Goal: Complete application form: Complete application form

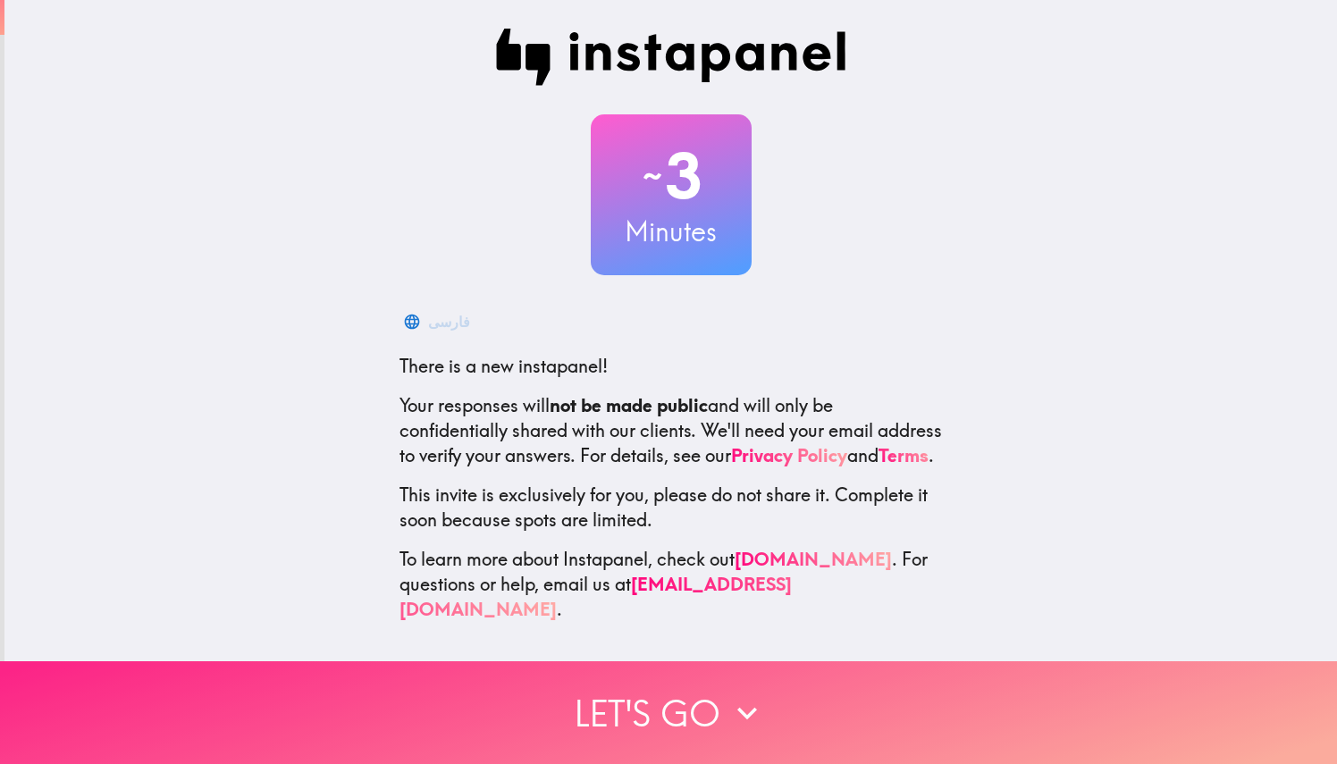
click at [706, 729] on button "Let's go" at bounding box center [668, 712] width 1337 height 103
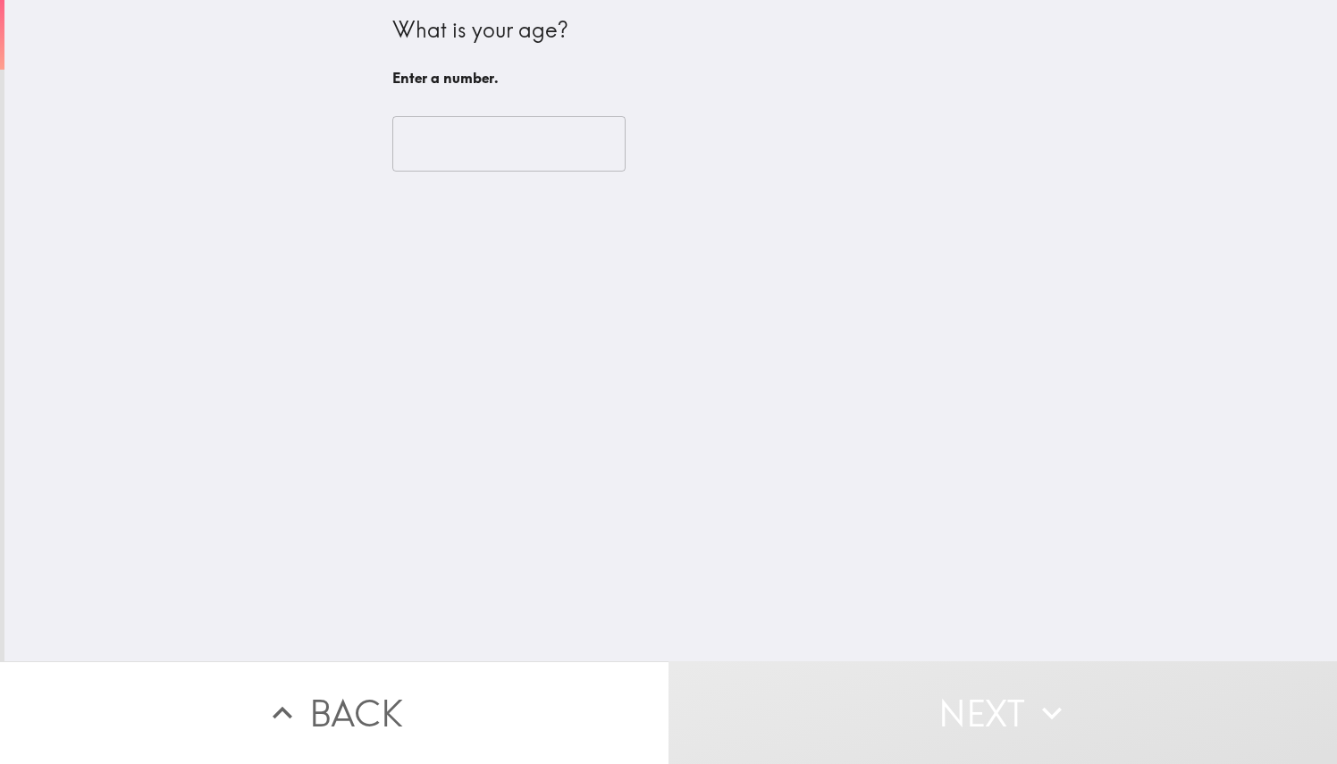
click at [461, 134] on input "number" at bounding box center [508, 143] width 233 height 55
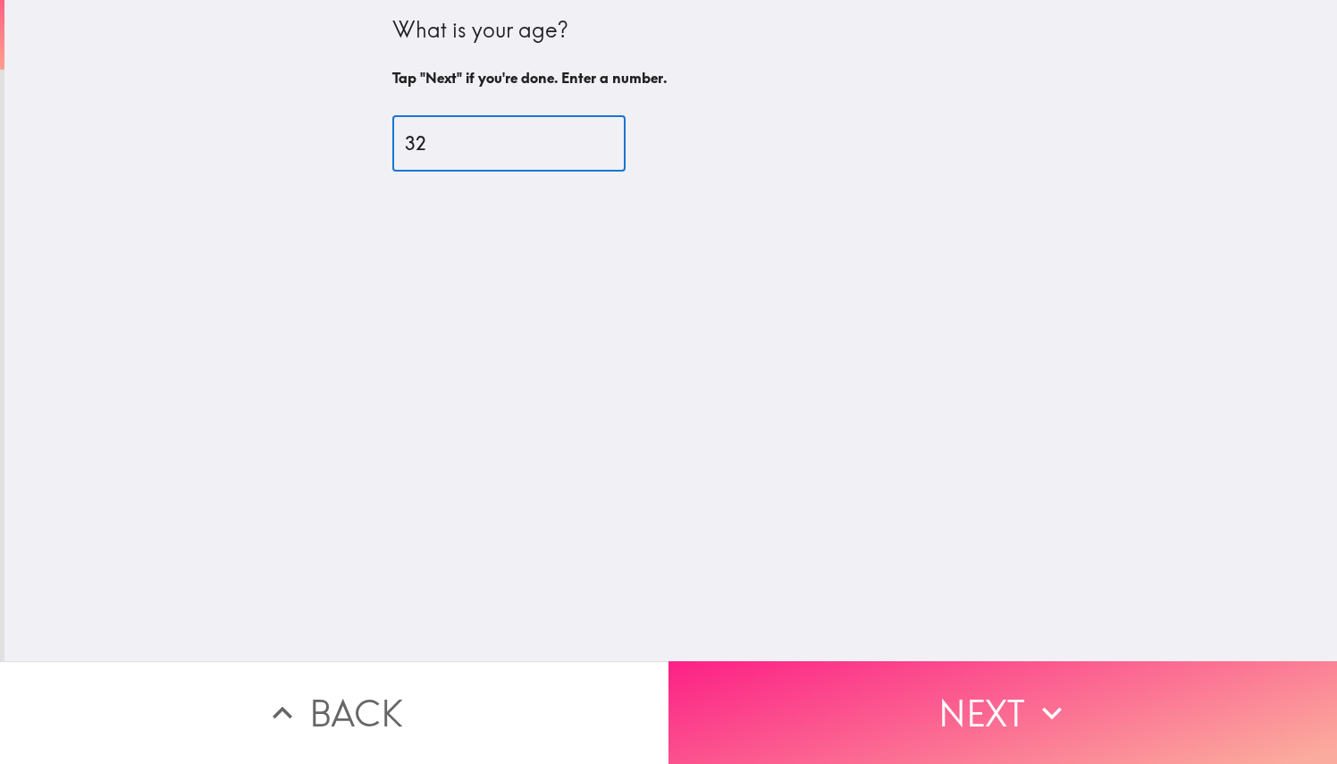
type input "32"
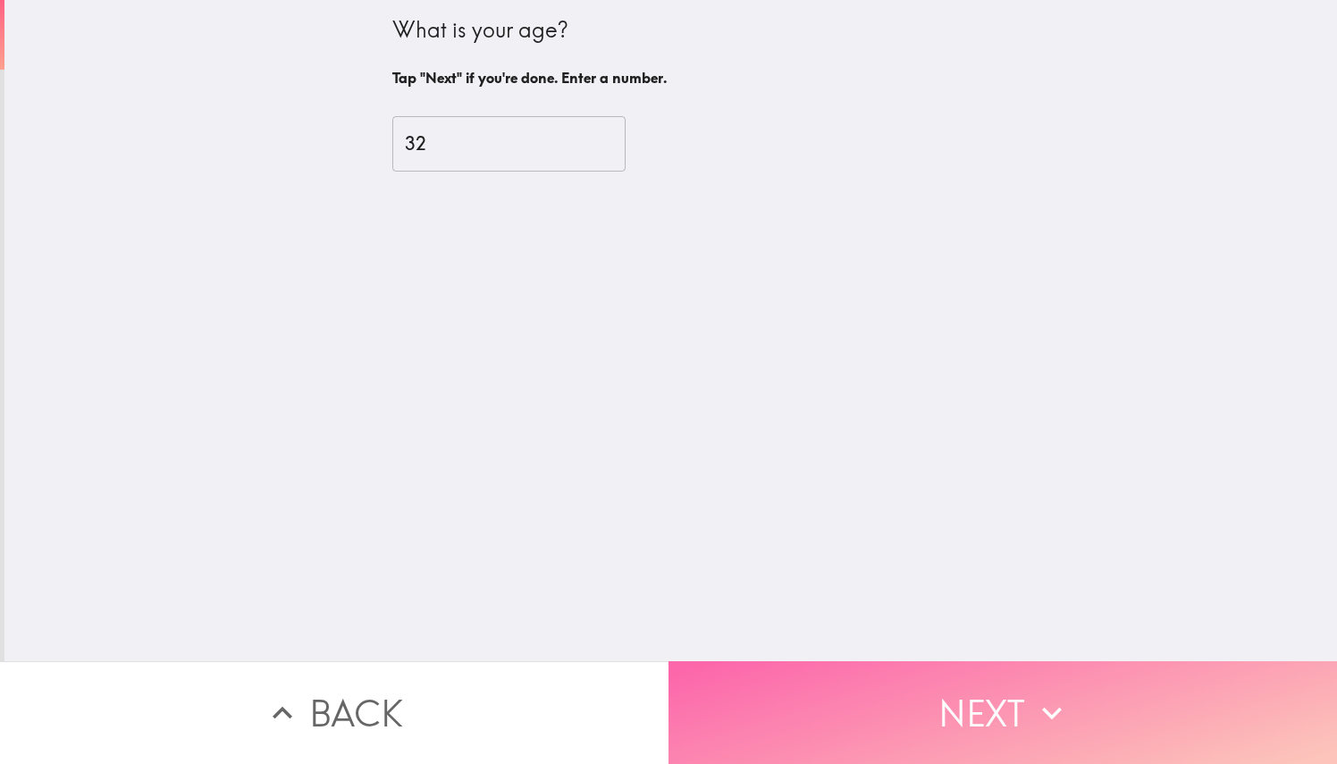
click at [1033, 702] on icon "button" at bounding box center [1051, 713] width 39 height 39
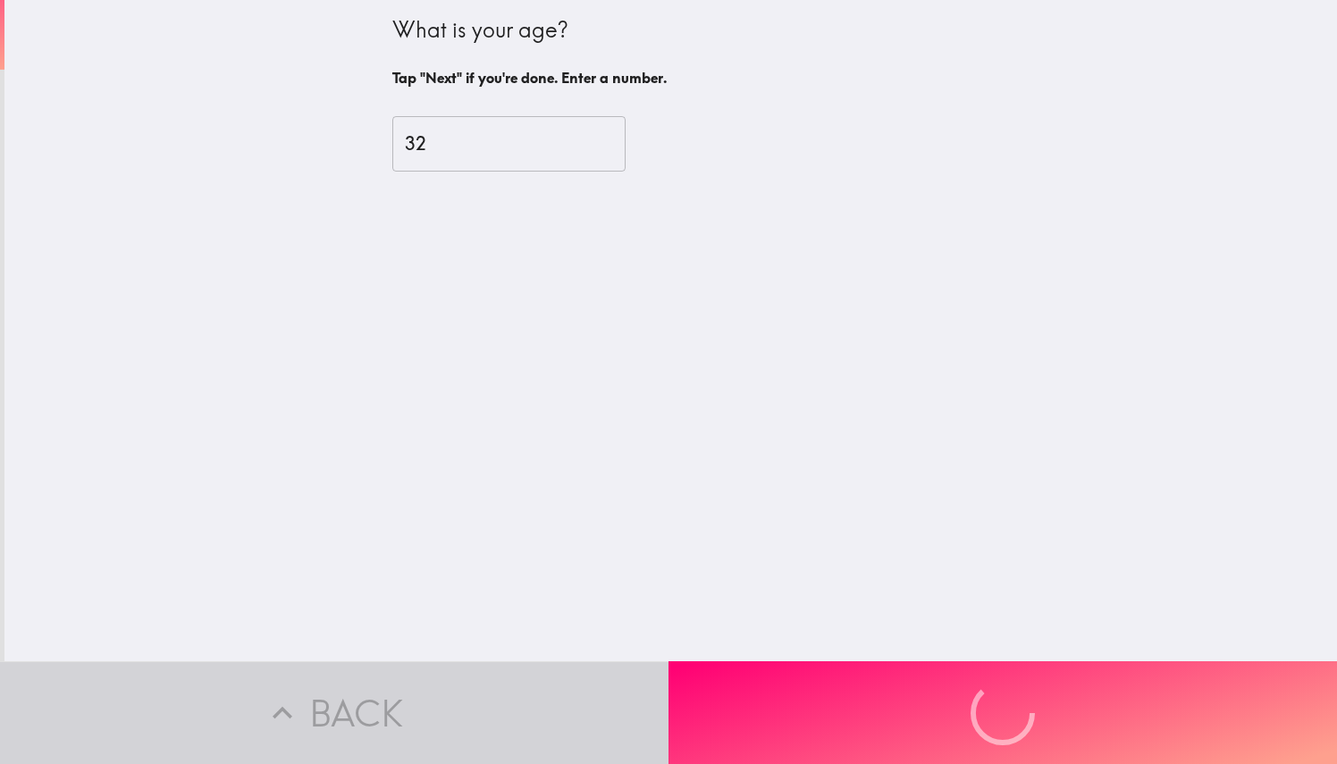
click at [1033, 702] on div "Back Next" at bounding box center [668, 712] width 1337 height 103
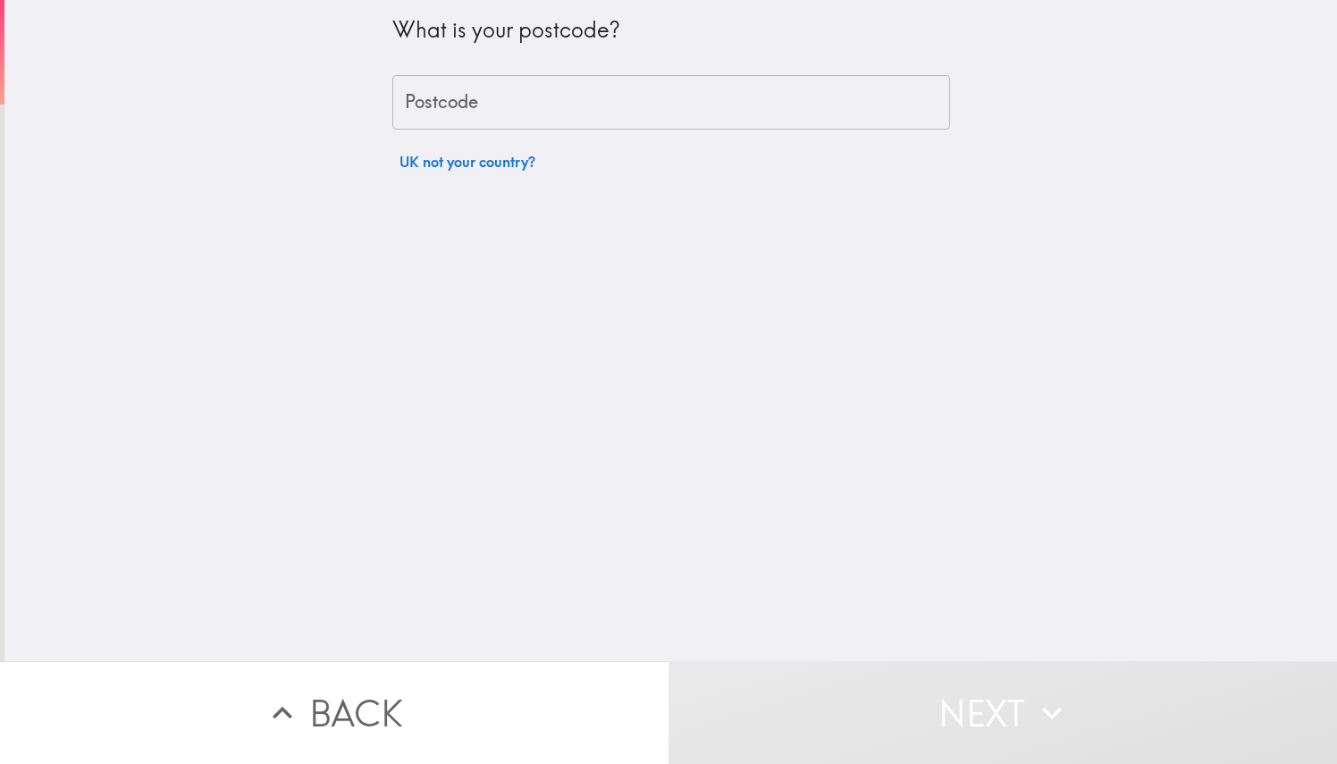
click at [601, 84] on input "Postcode" at bounding box center [671, 102] width 558 height 55
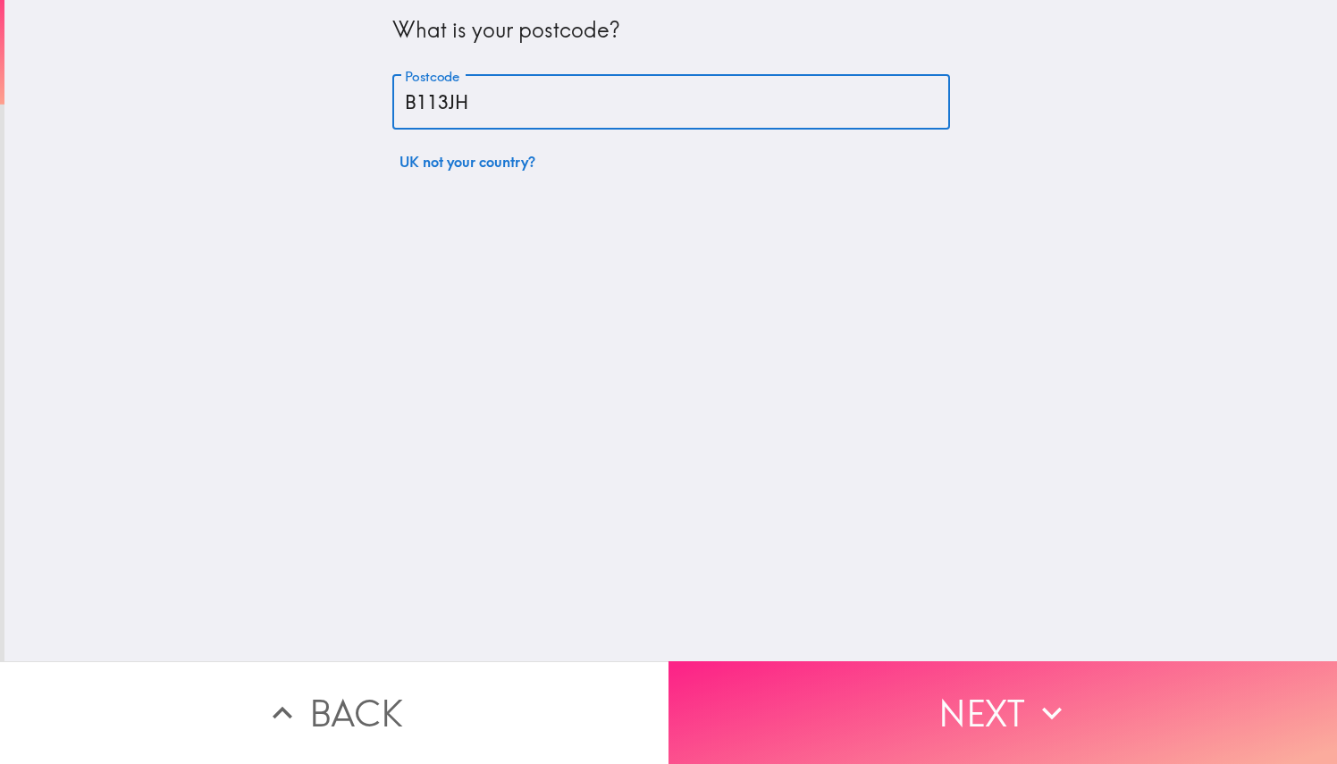
type input "B113JH"
click at [1028, 669] on button "Next" at bounding box center [1003, 712] width 669 height 103
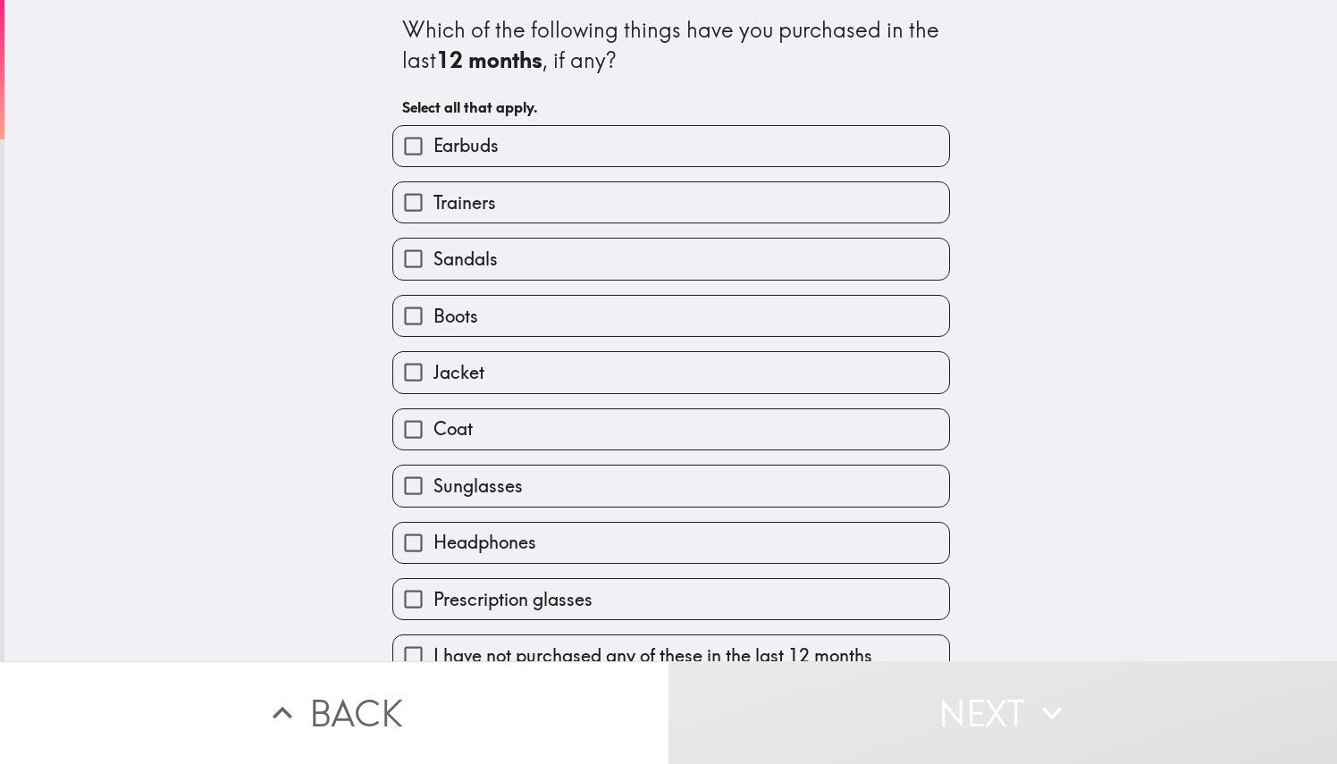
click at [630, 135] on label "Earbuds" at bounding box center [671, 146] width 556 height 40
click at [434, 135] on input "Earbuds" at bounding box center [413, 146] width 40 height 40
checkbox input "true"
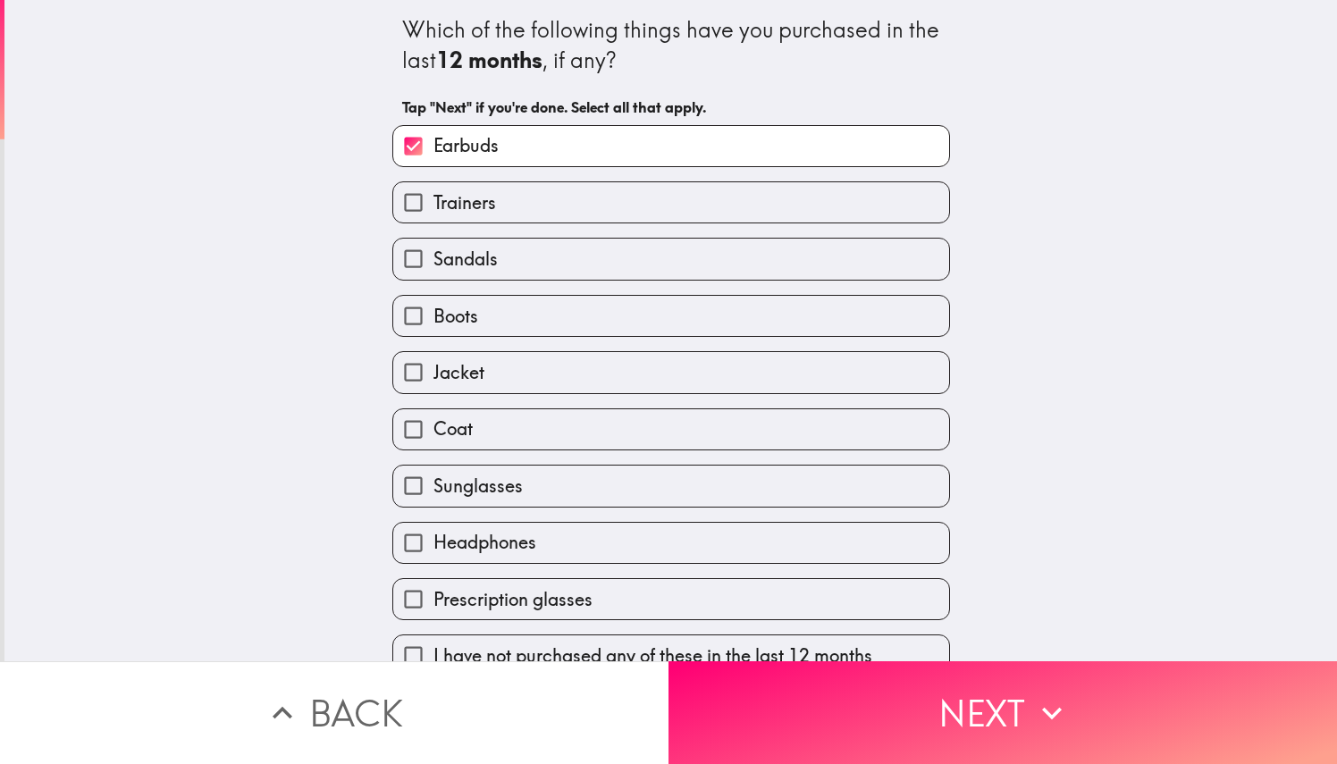
click at [569, 195] on label "Trainers" at bounding box center [671, 202] width 556 height 40
click at [434, 195] on input "Trainers" at bounding box center [413, 202] width 40 height 40
checkbox input "true"
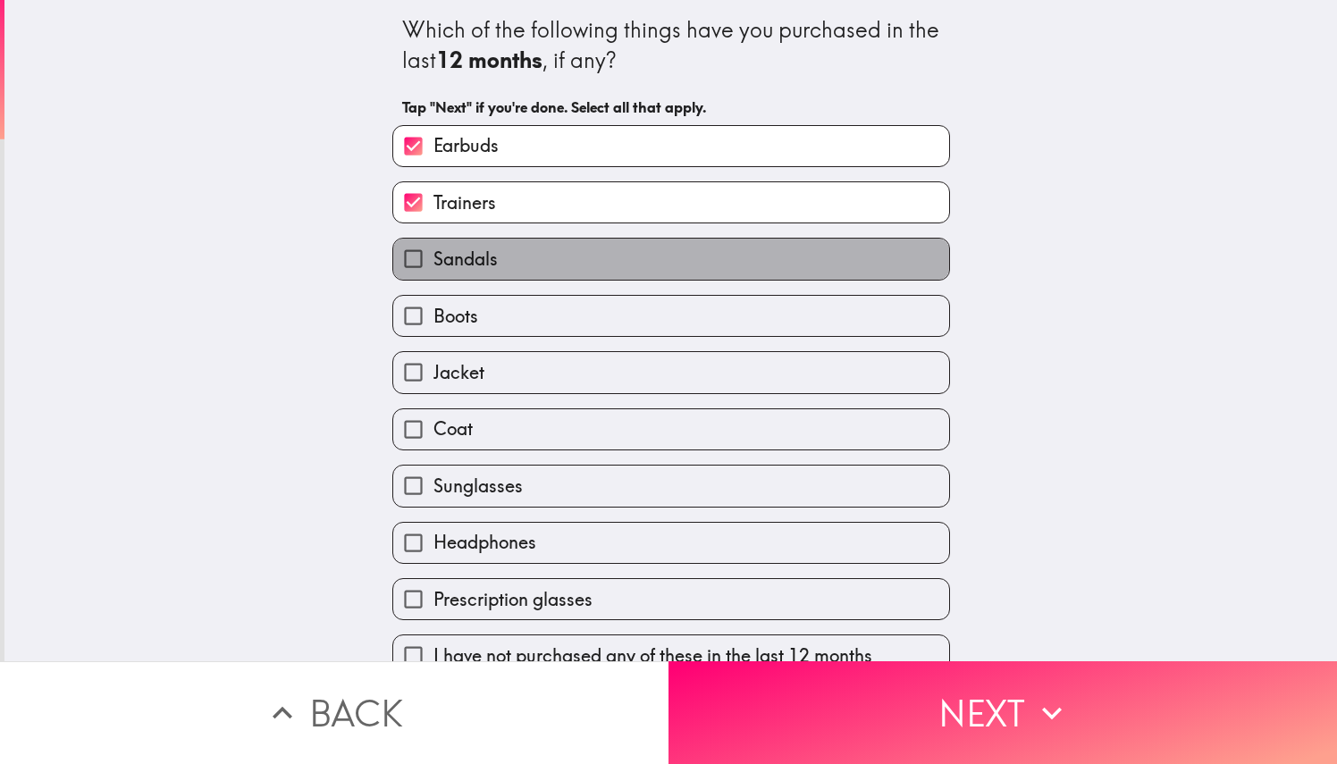
click at [549, 254] on label "Sandals" at bounding box center [671, 259] width 556 height 40
click at [434, 254] on input "Sandals" at bounding box center [413, 259] width 40 height 40
checkbox input "true"
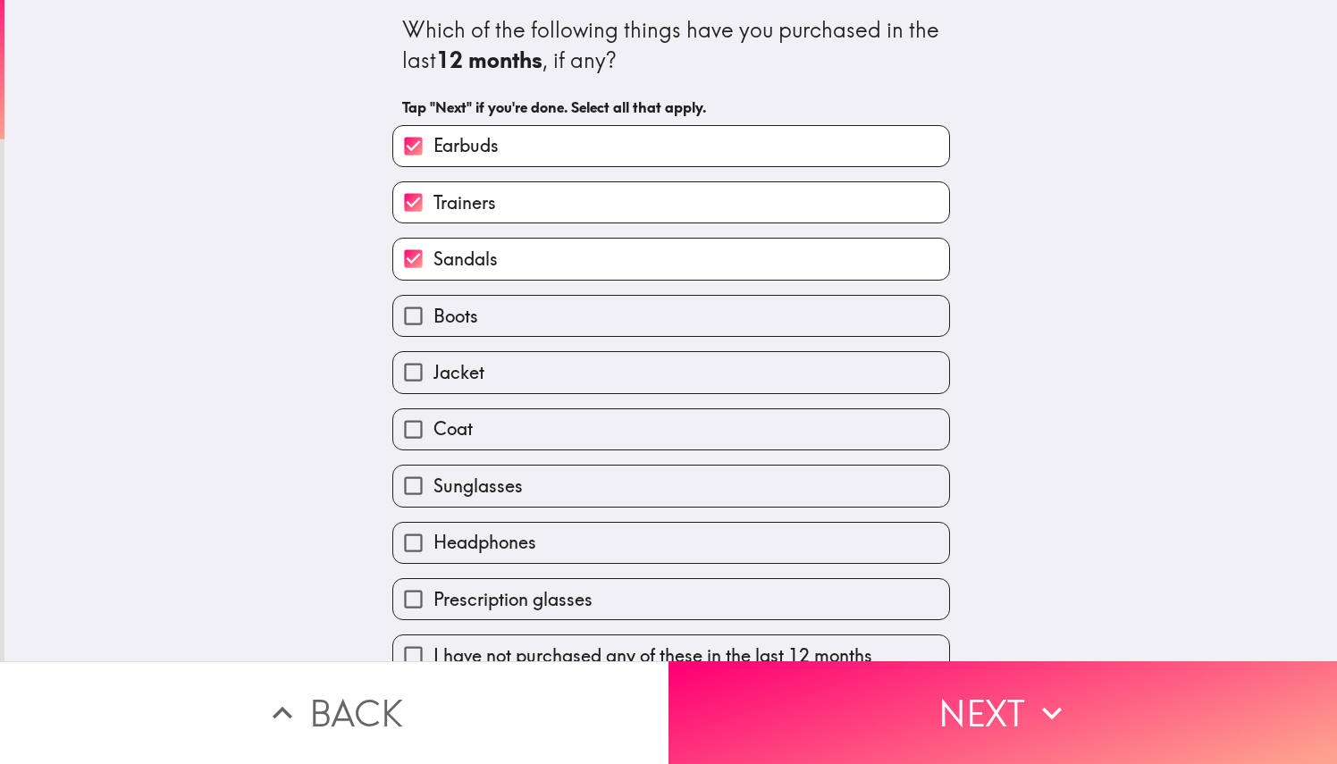
scroll to position [35, 0]
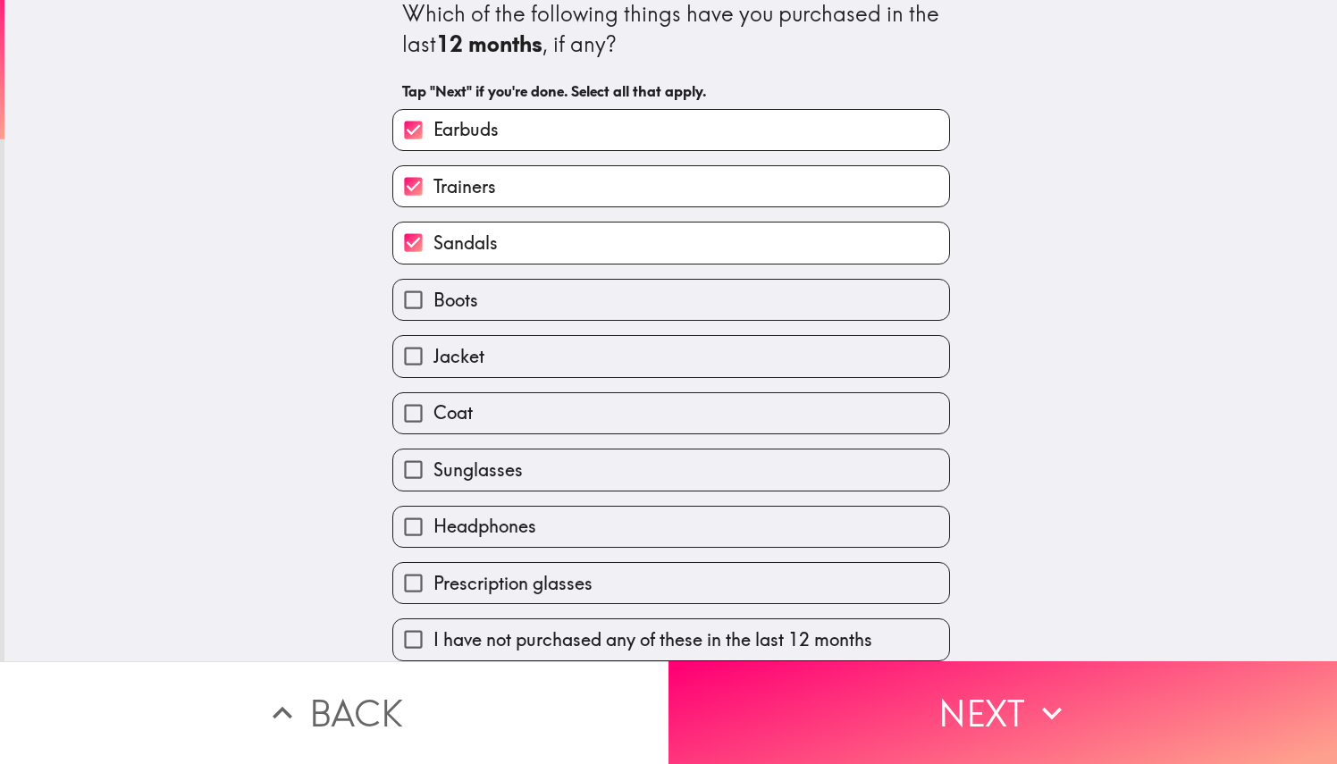
click at [541, 450] on label "Sunglasses" at bounding box center [671, 470] width 556 height 40
click at [434, 450] on input "Sunglasses" at bounding box center [413, 470] width 40 height 40
checkbox input "true"
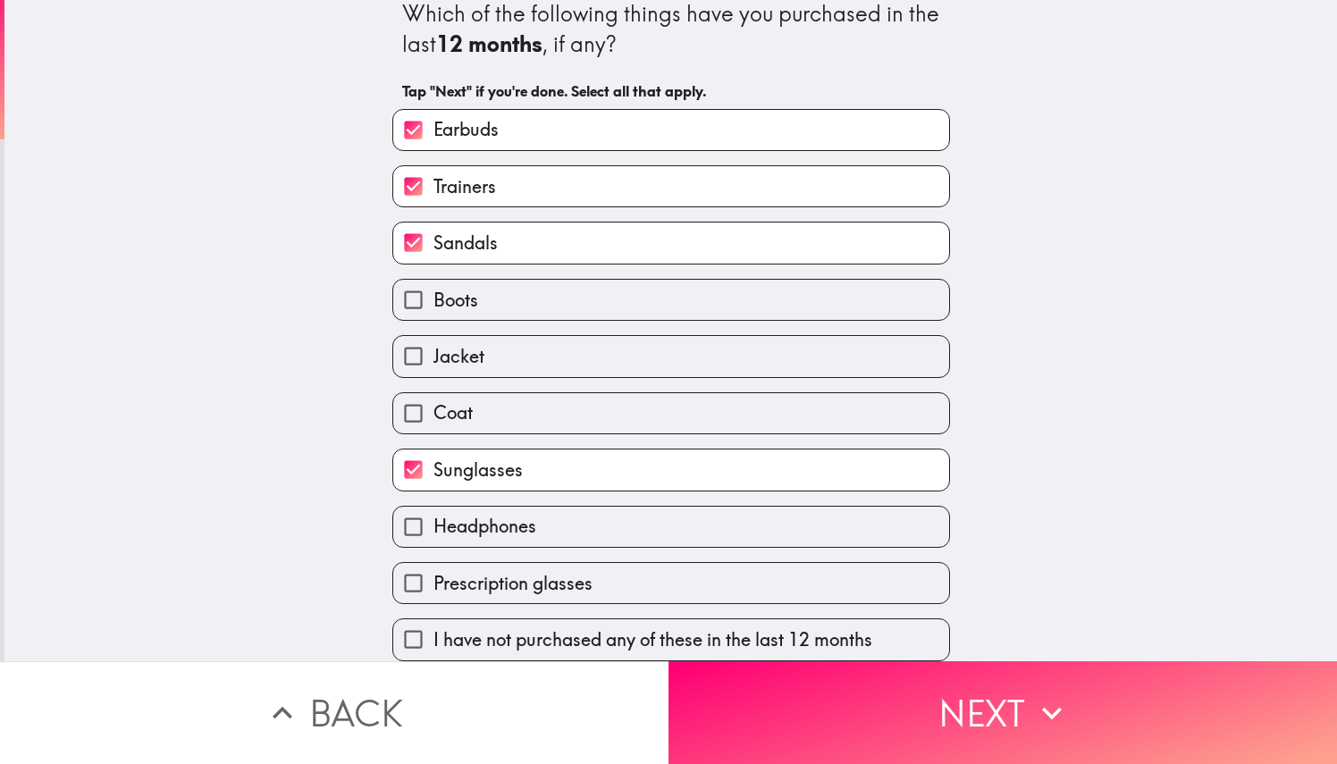
click at [535, 507] on label "Headphones" at bounding box center [671, 527] width 556 height 40
click at [434, 507] on input "Headphones" at bounding box center [413, 527] width 40 height 40
checkbox input "true"
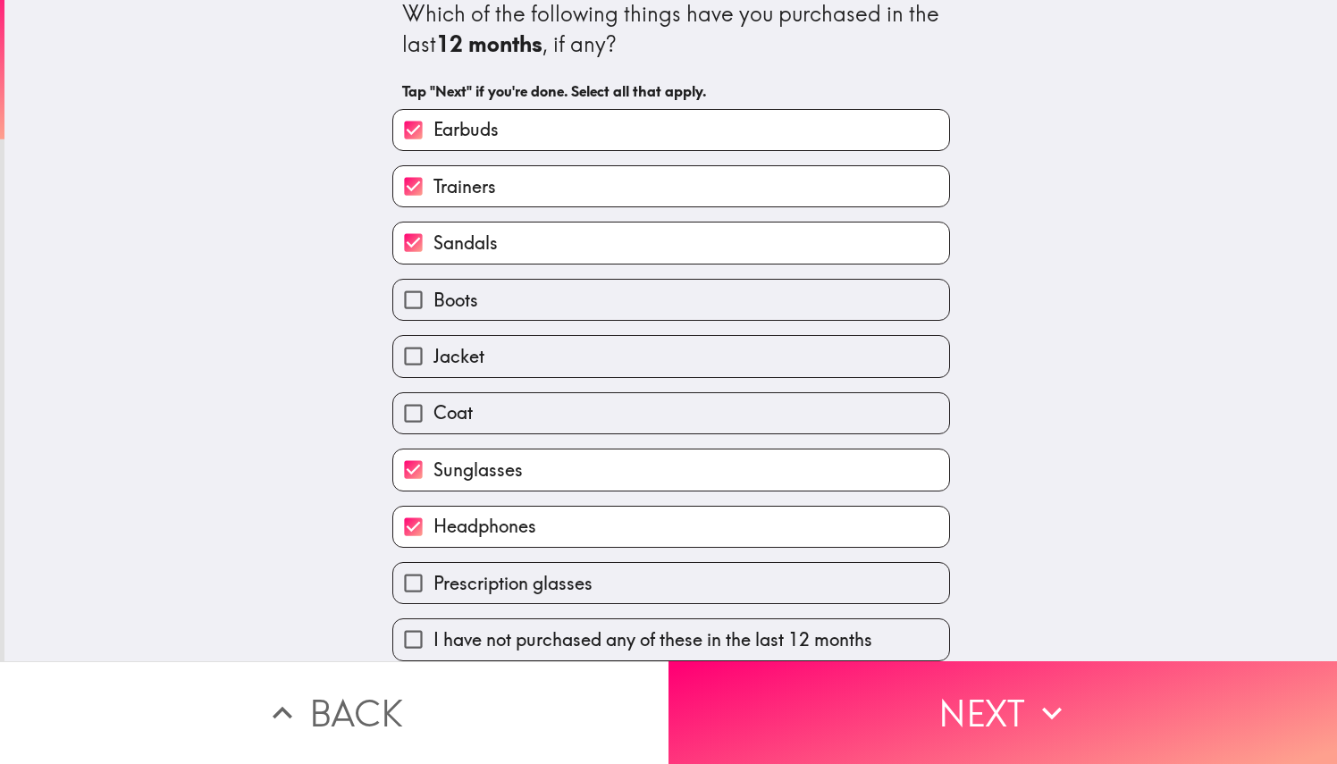
click at [690, 336] on label "Jacket" at bounding box center [671, 356] width 556 height 40
click at [434, 336] on input "Jacket" at bounding box center [413, 356] width 40 height 40
checkbox input "true"
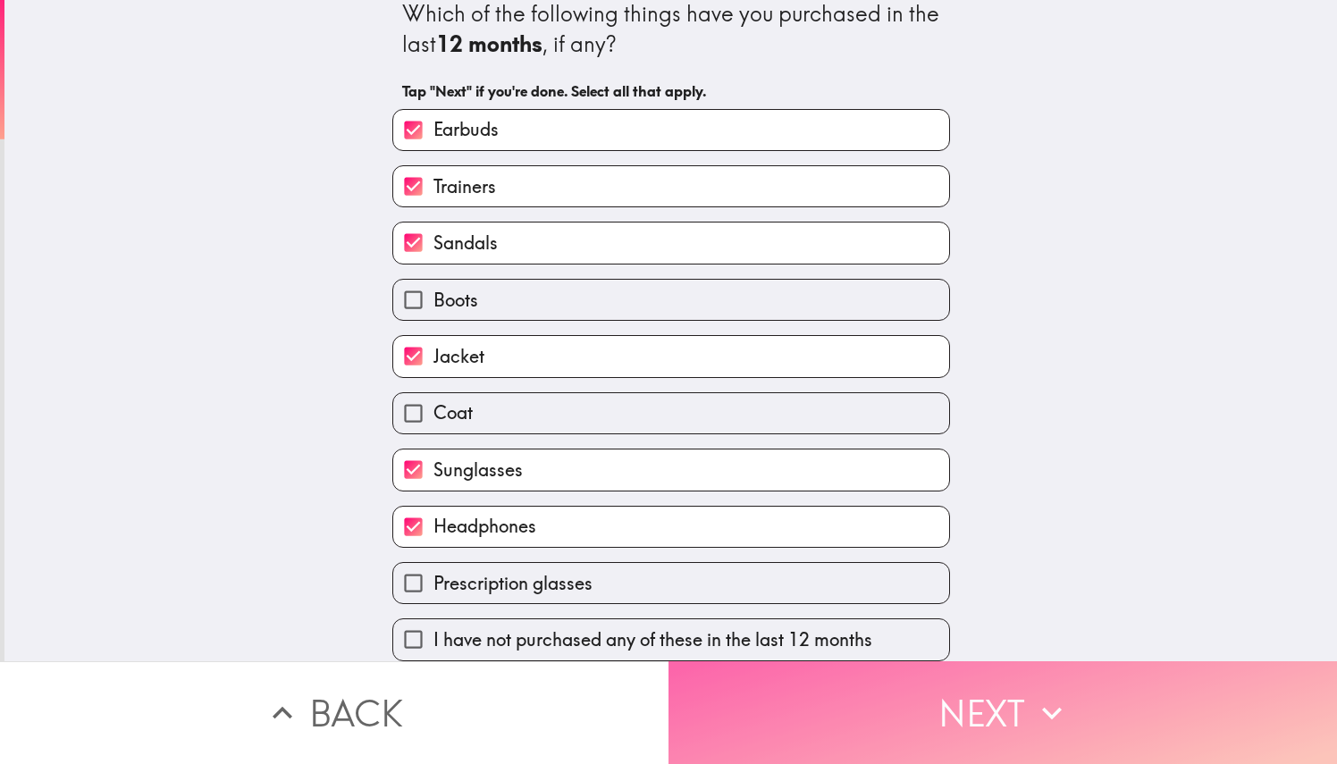
click at [992, 724] on button "Next" at bounding box center [1003, 712] width 669 height 103
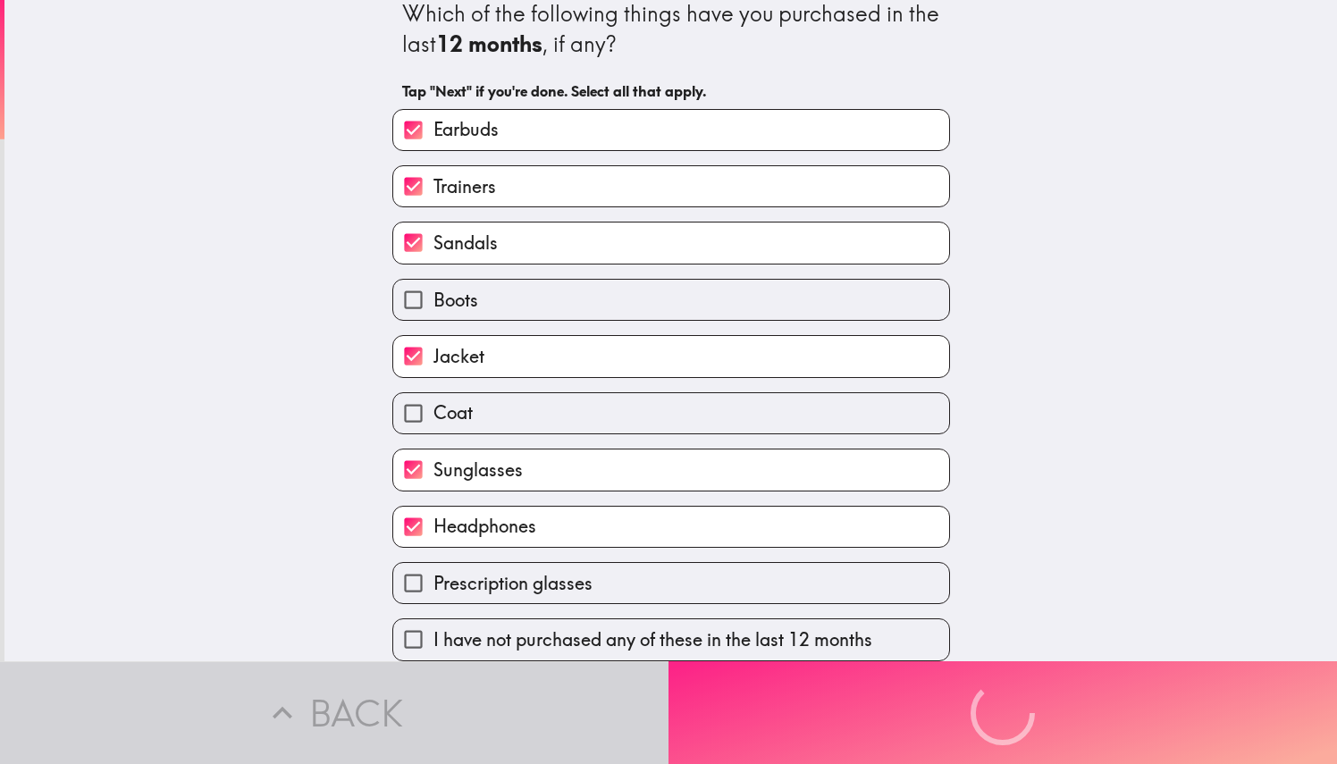
scroll to position [0, 0]
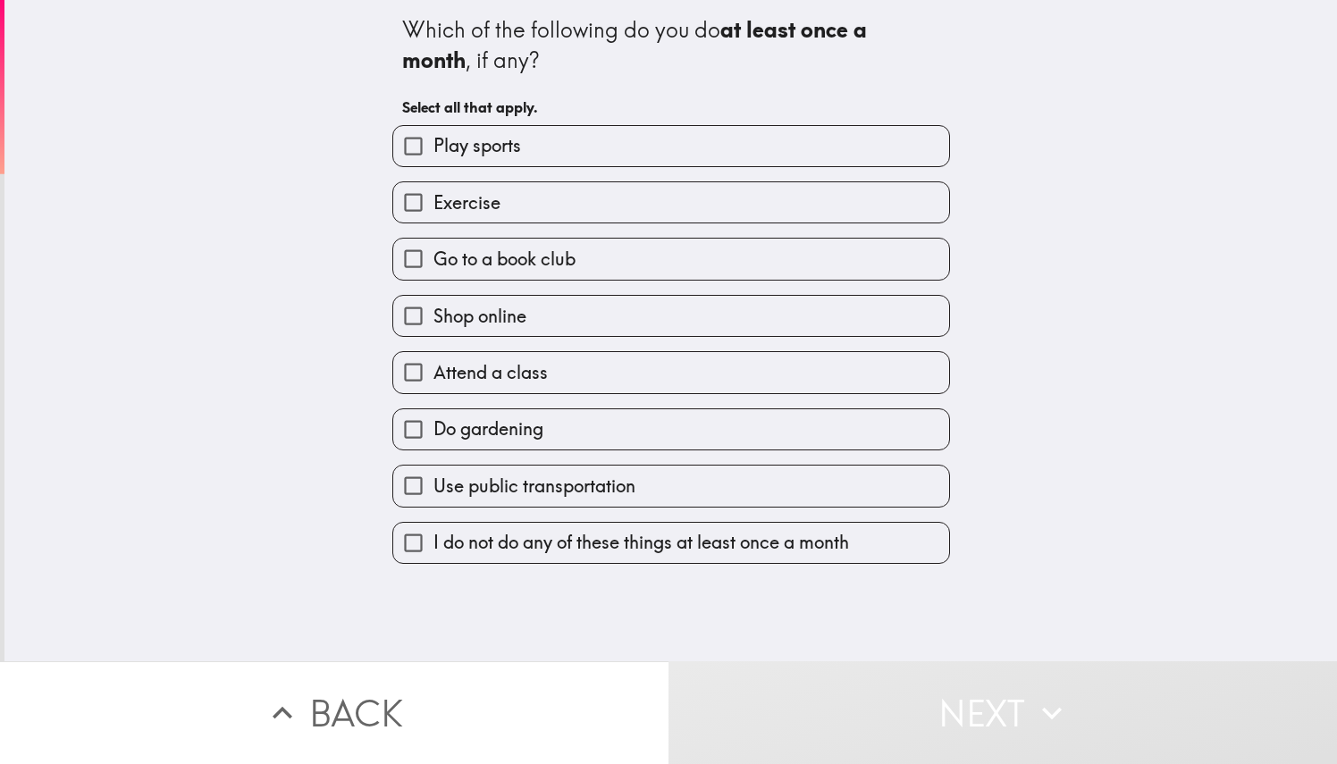
click at [561, 203] on label "Exercise" at bounding box center [671, 202] width 556 height 40
click at [434, 203] on input "Exercise" at bounding box center [413, 202] width 40 height 40
checkbox input "true"
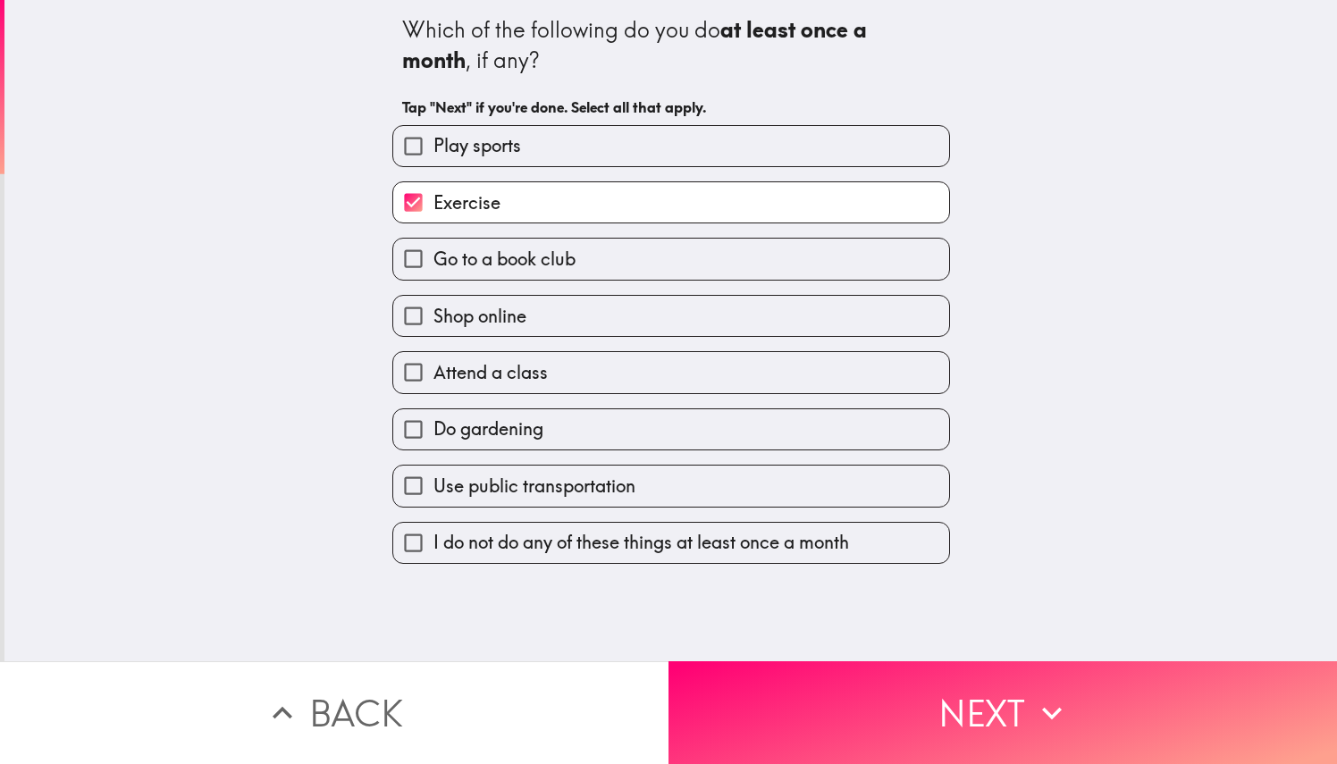
click at [552, 145] on label "Play sports" at bounding box center [671, 146] width 556 height 40
click at [434, 145] on input "Play sports" at bounding box center [413, 146] width 40 height 40
checkbox input "true"
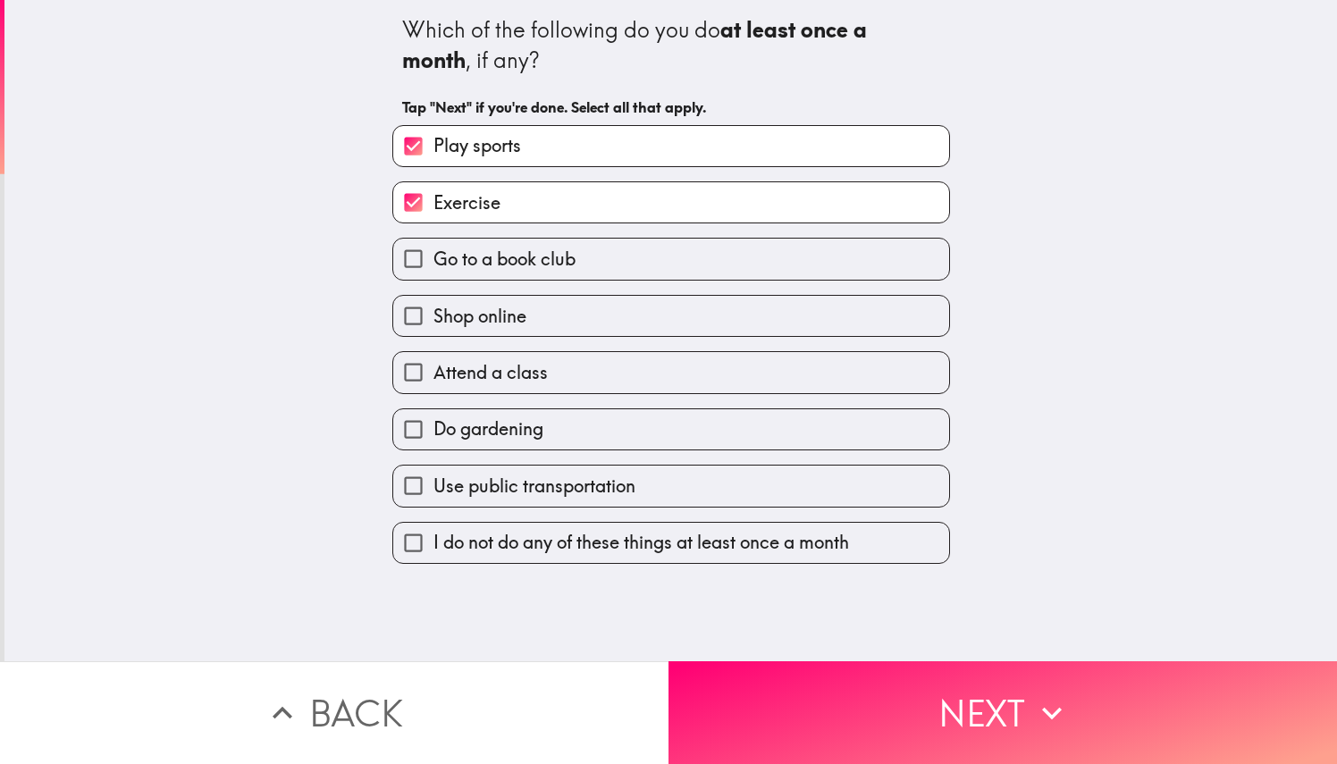
click at [585, 269] on label "Go to a book club" at bounding box center [671, 259] width 556 height 40
click at [434, 269] on input "Go to a book club" at bounding box center [413, 259] width 40 height 40
checkbox input "true"
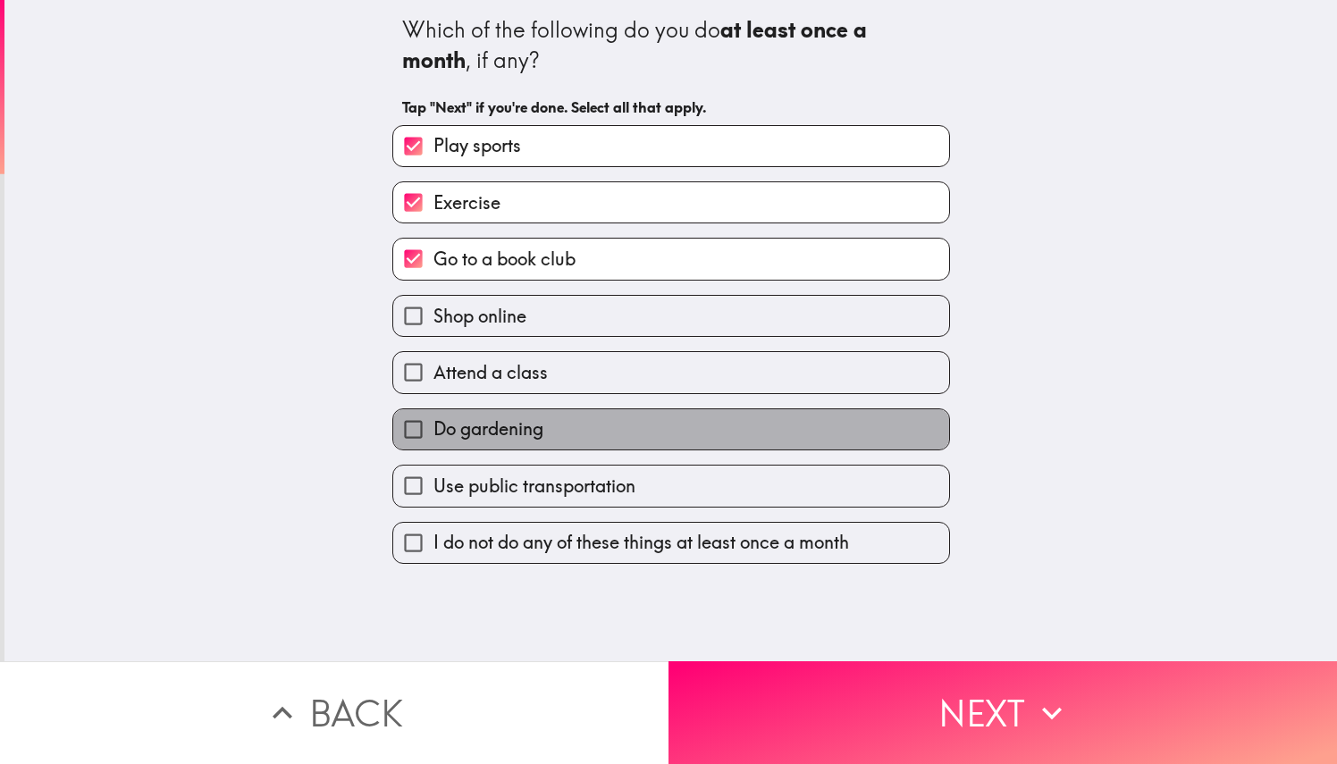
click at [574, 449] on label "Do gardening" at bounding box center [671, 429] width 556 height 40
click at [434, 449] on input "Do gardening" at bounding box center [413, 429] width 40 height 40
checkbox input "true"
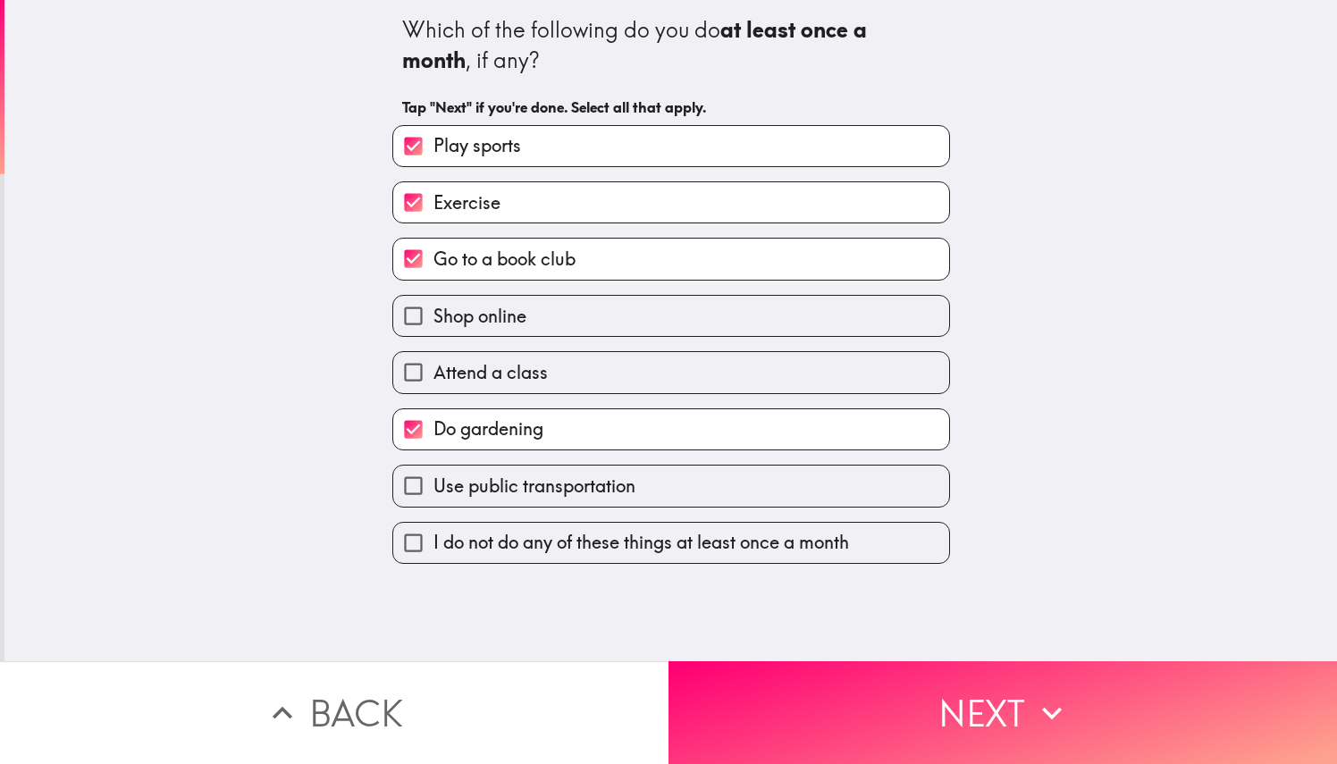
click at [585, 479] on span "Use public transportation" at bounding box center [535, 486] width 202 height 25
click at [434, 479] on input "Use public transportation" at bounding box center [413, 486] width 40 height 40
checkbox input "true"
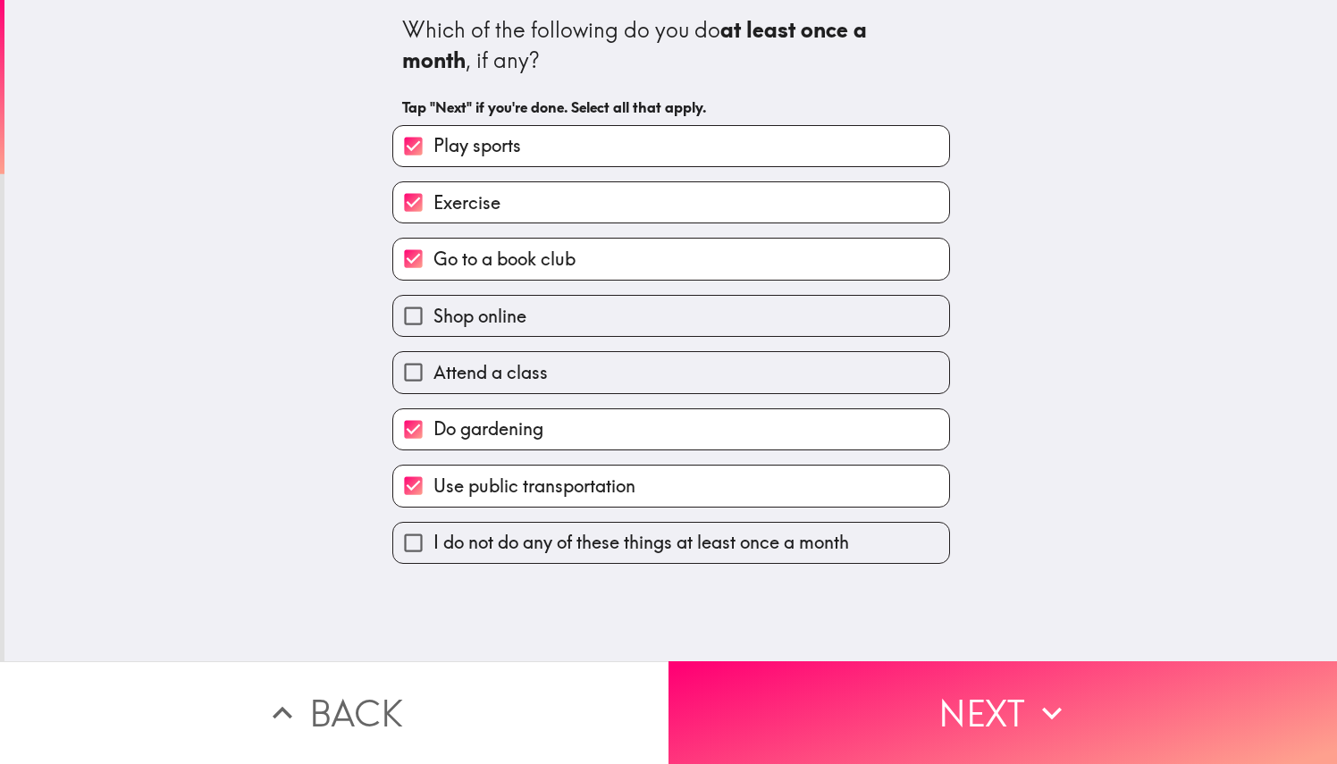
click at [703, 292] on div "Shop online" at bounding box center [664, 309] width 572 height 56
click at [703, 307] on label "Shop online" at bounding box center [671, 316] width 556 height 40
click at [434, 307] on input "Shop online" at bounding box center [413, 316] width 40 height 40
checkbox input "true"
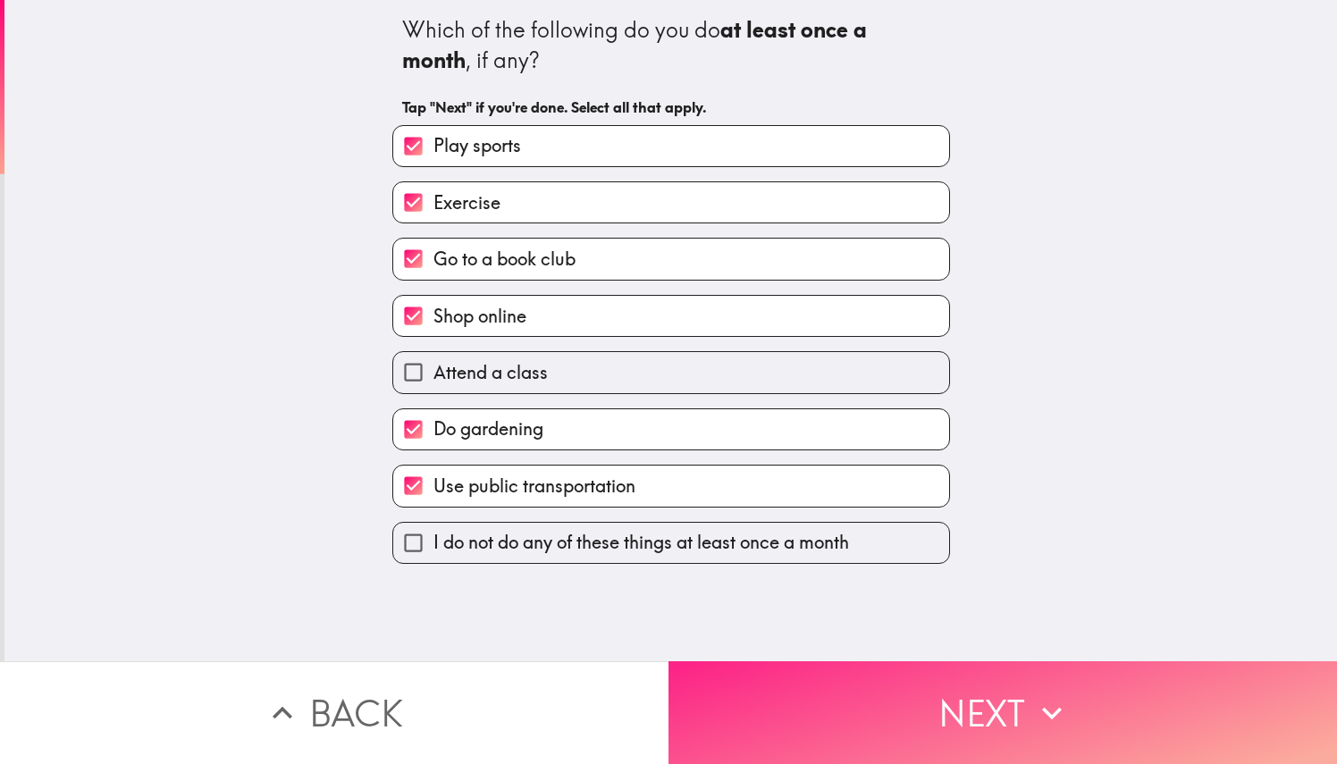
click at [845, 717] on button "Next" at bounding box center [1003, 712] width 669 height 103
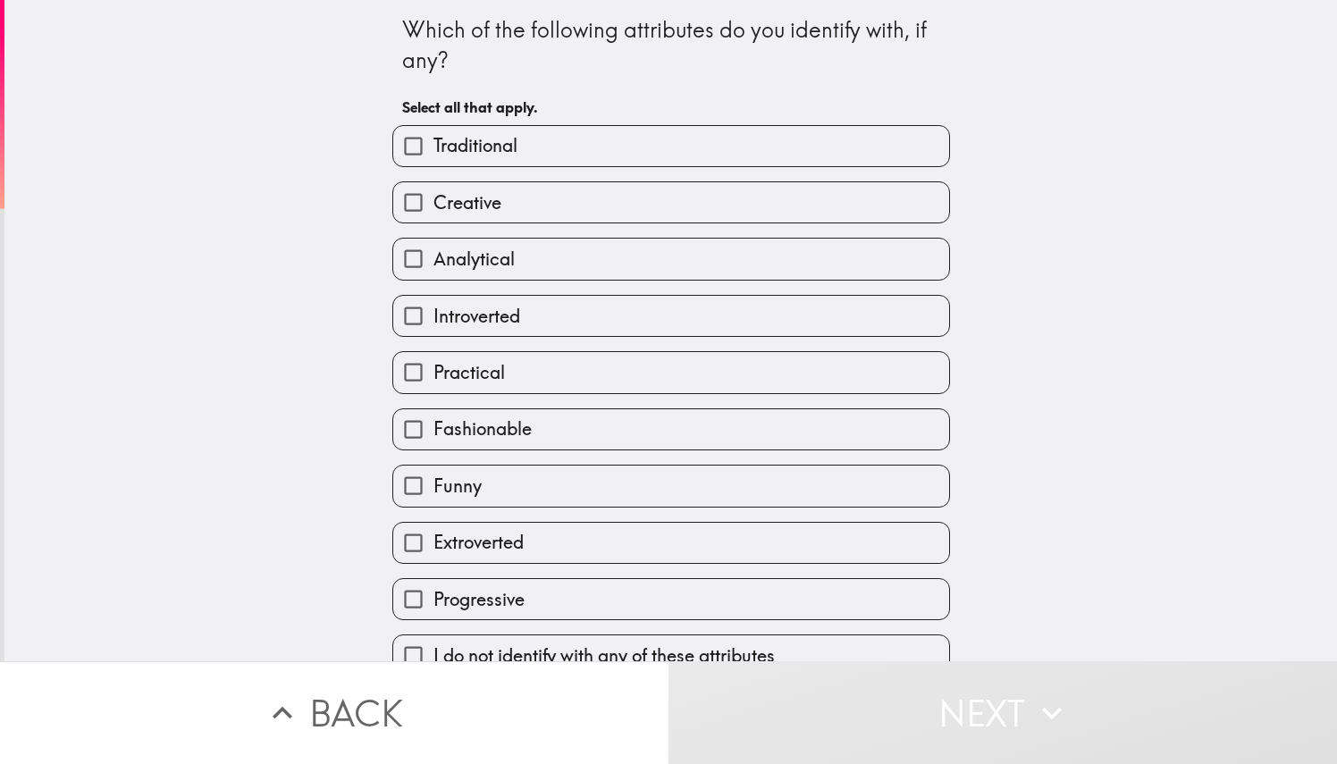
click at [586, 145] on label "Traditional" at bounding box center [671, 146] width 556 height 40
click at [434, 145] on input "Traditional" at bounding box center [413, 146] width 40 height 40
checkbox input "true"
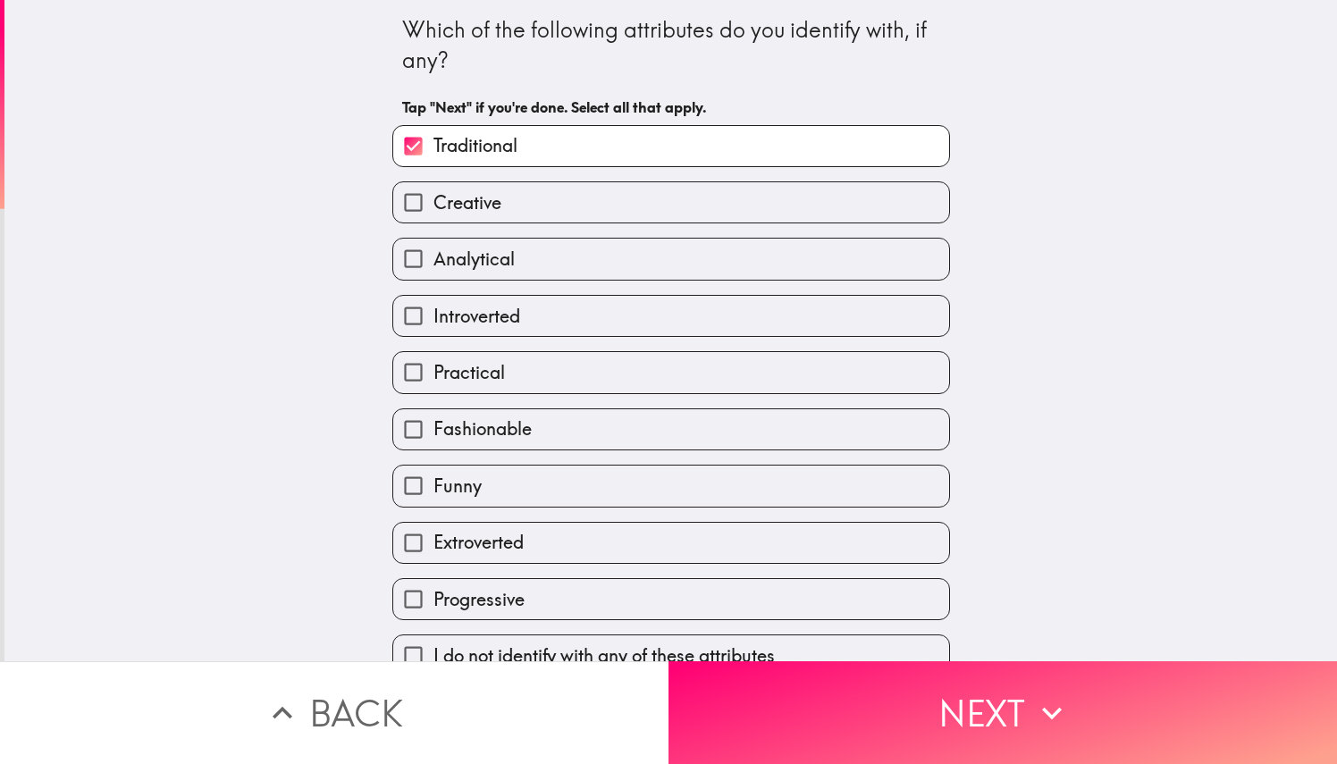
click at [520, 210] on label "Creative" at bounding box center [671, 202] width 556 height 40
click at [434, 210] on input "Creative" at bounding box center [413, 202] width 40 height 40
checkbox input "true"
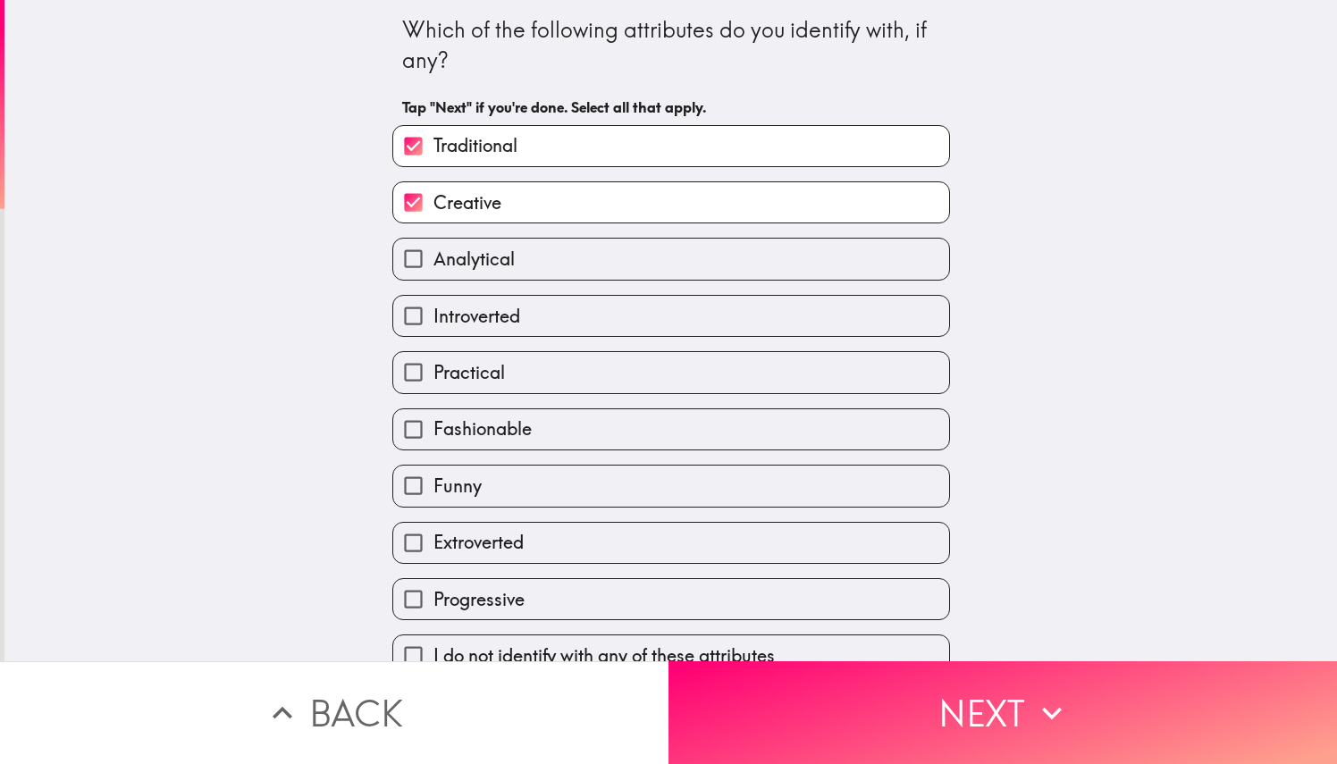
click at [488, 268] on span "Analytical" at bounding box center [474, 259] width 81 height 25
click at [434, 268] on input "Analytical" at bounding box center [413, 259] width 40 height 40
checkbox input "true"
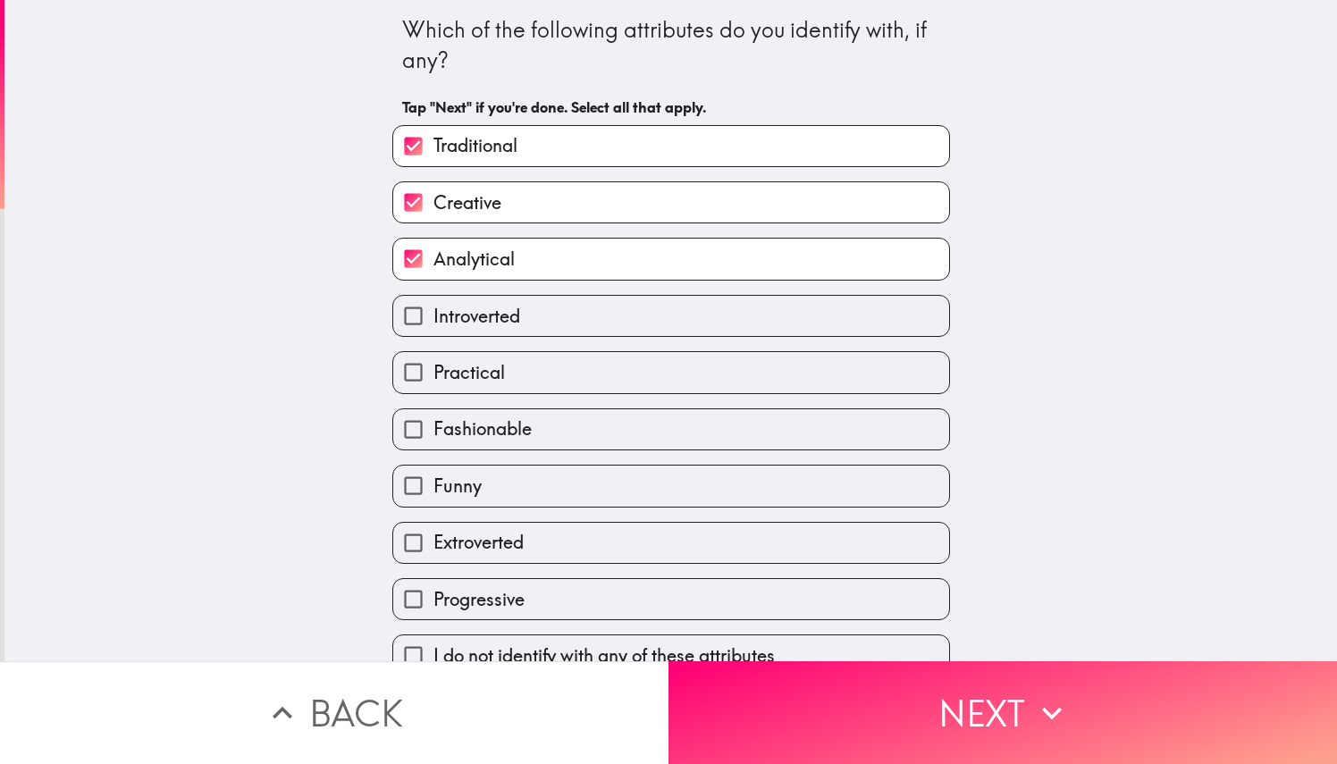
scroll to position [35, 0]
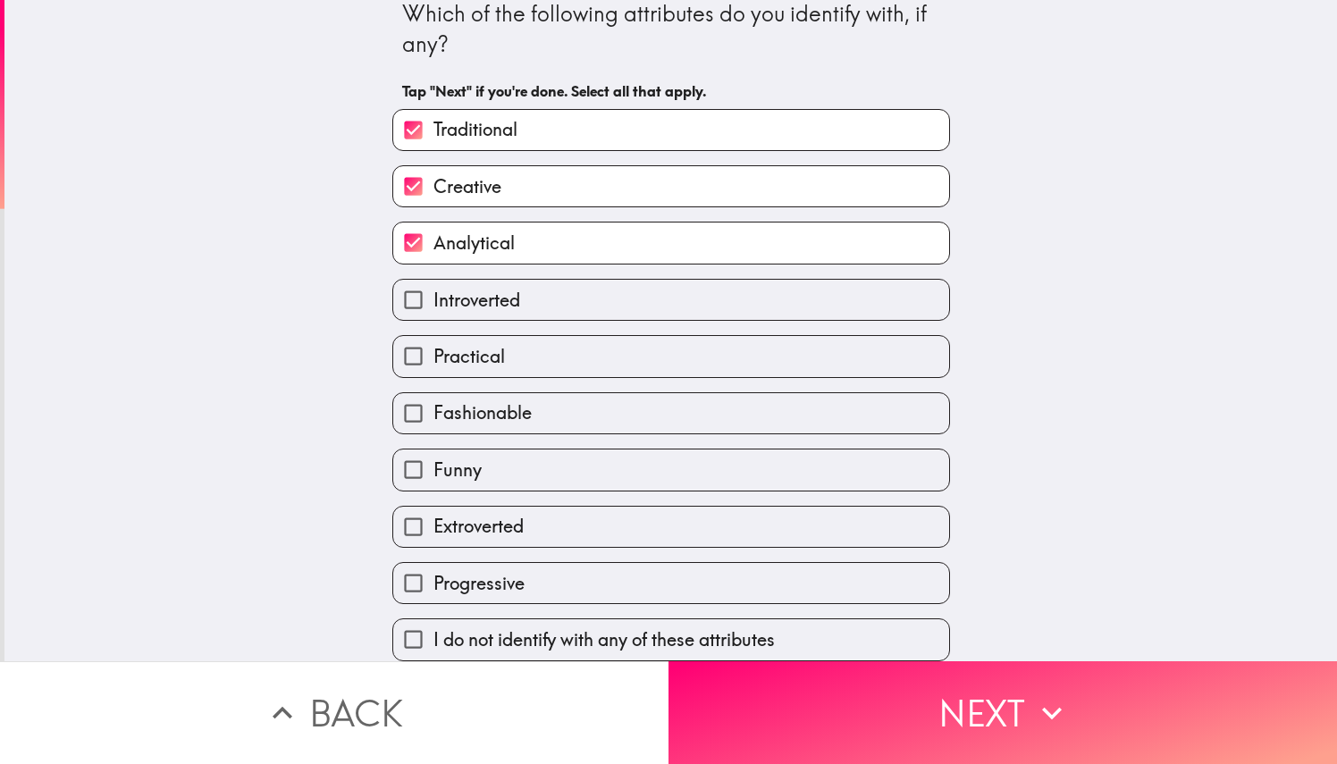
click at [536, 338] on label "Practical" at bounding box center [671, 356] width 556 height 40
click at [434, 338] on input "Practical" at bounding box center [413, 356] width 40 height 40
checkbox input "true"
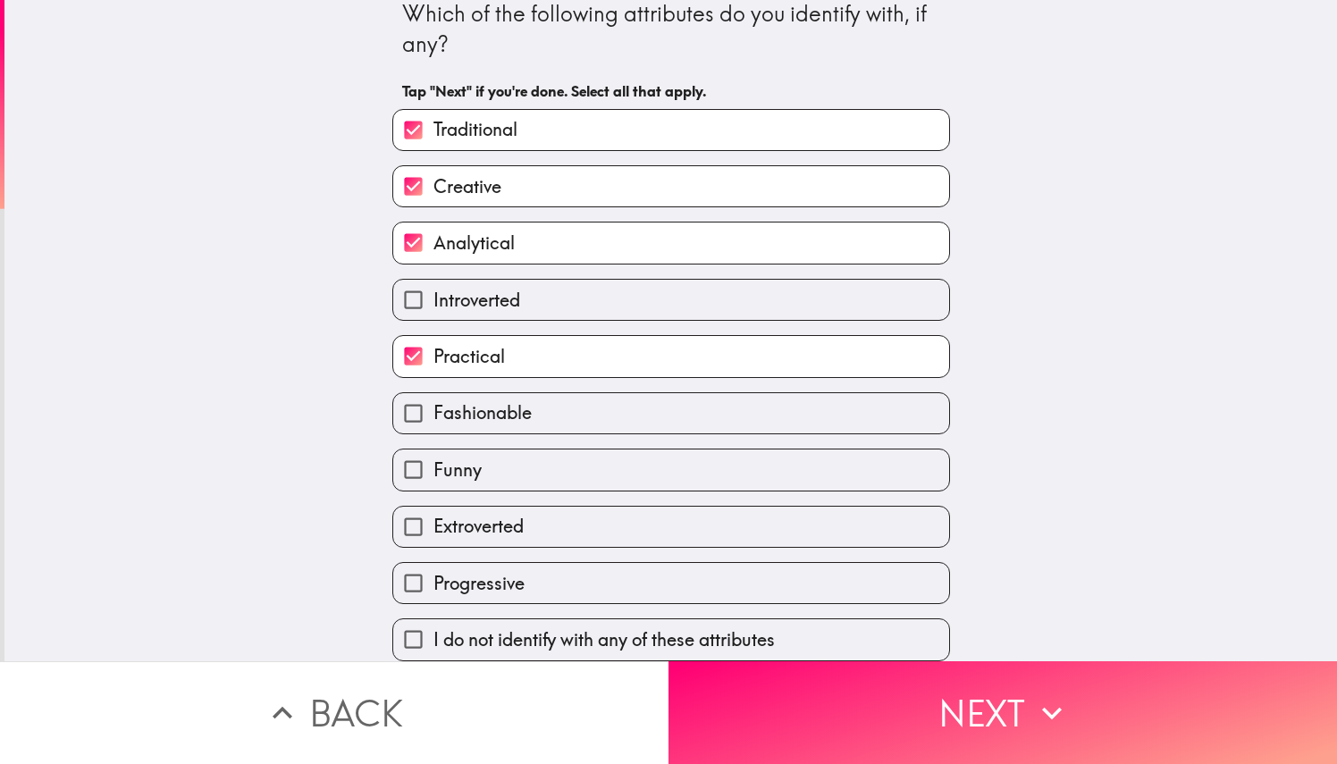
click at [535, 400] on label "Fashionable" at bounding box center [671, 413] width 556 height 40
click at [434, 400] on input "Fashionable" at bounding box center [413, 413] width 40 height 40
checkbox input "true"
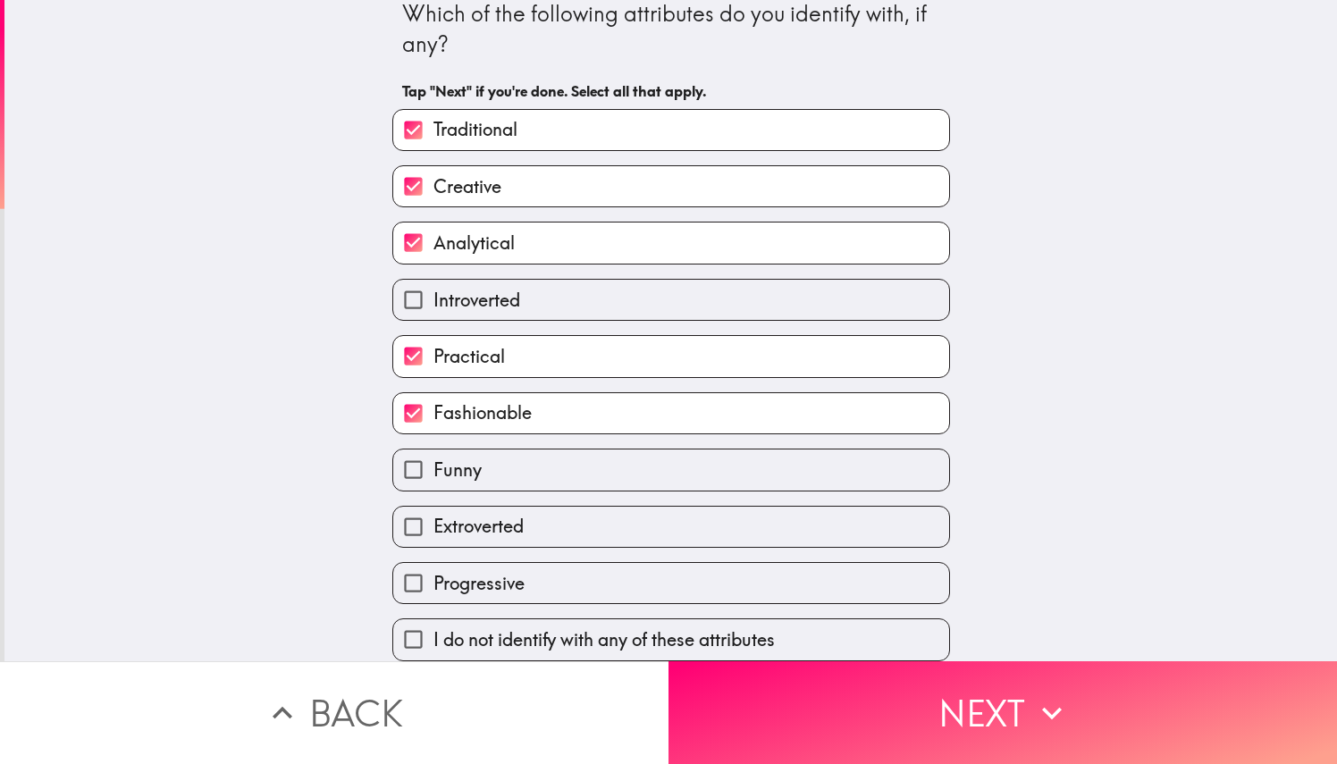
click at [511, 516] on span "Extroverted" at bounding box center [479, 526] width 90 height 25
click at [434, 516] on input "Extroverted" at bounding box center [413, 527] width 40 height 40
checkbox input "true"
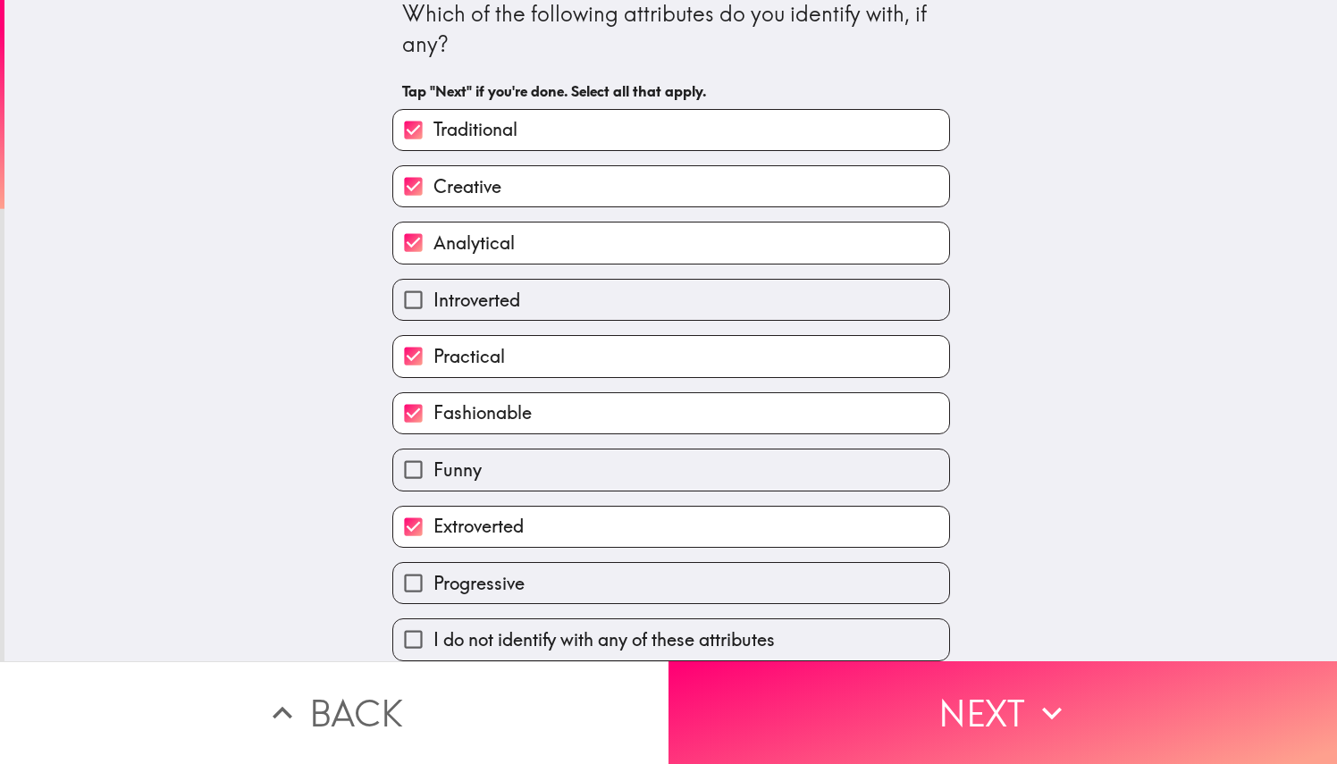
click at [513, 565] on label "Progressive" at bounding box center [671, 583] width 556 height 40
click at [434, 565] on input "Progressive" at bounding box center [413, 583] width 40 height 40
checkbox input "true"
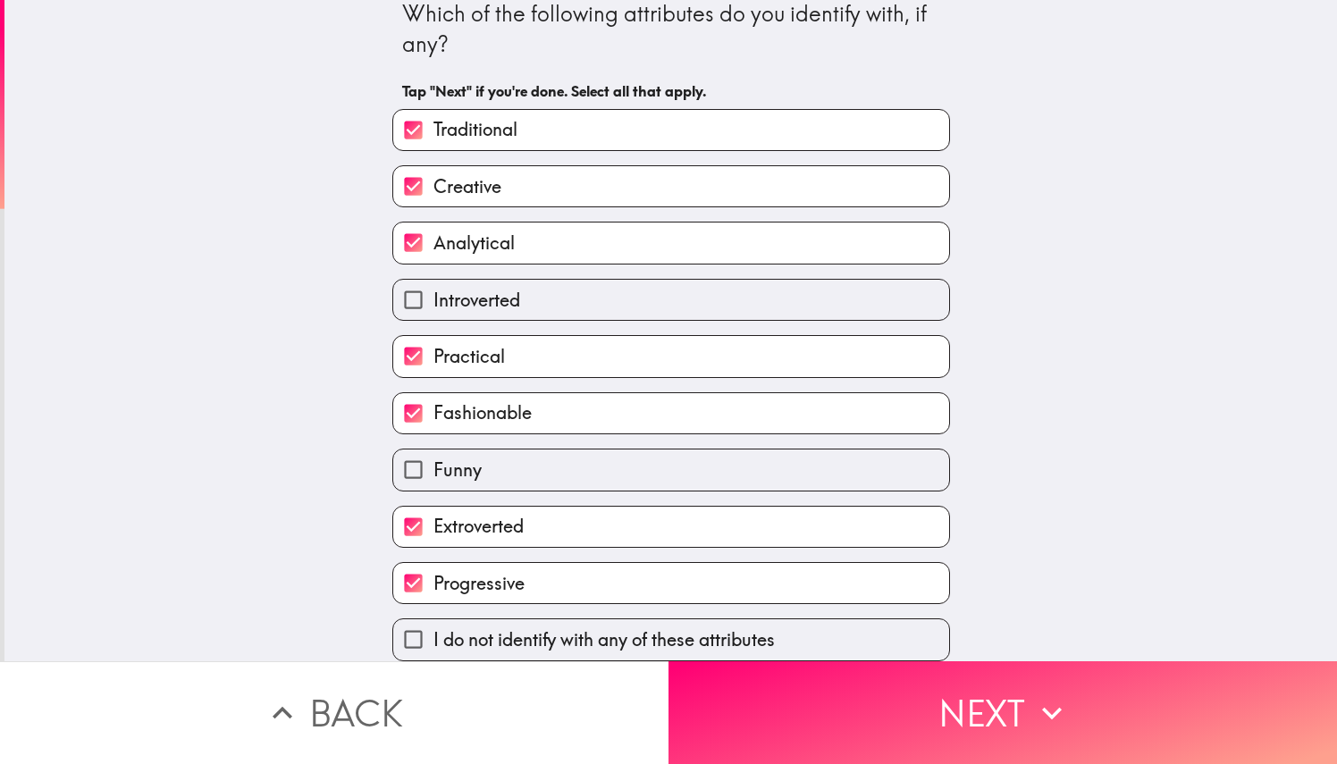
click at [522, 529] on label "Extroverted" at bounding box center [671, 527] width 556 height 40
click at [434, 529] on input "Extroverted" at bounding box center [413, 527] width 40 height 40
checkbox input "false"
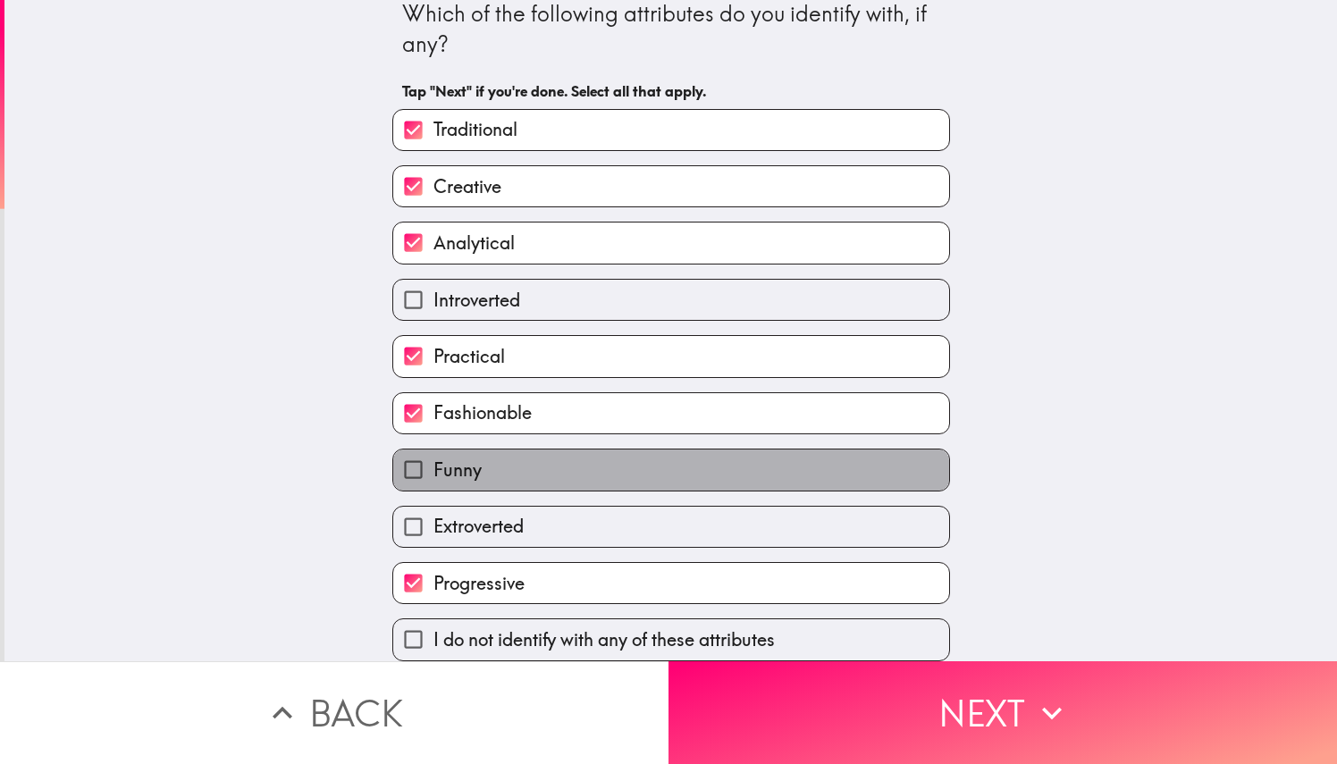
click at [540, 450] on label "Funny" at bounding box center [671, 470] width 556 height 40
click at [434, 450] on input "Funny" at bounding box center [413, 470] width 40 height 40
checkbox input "true"
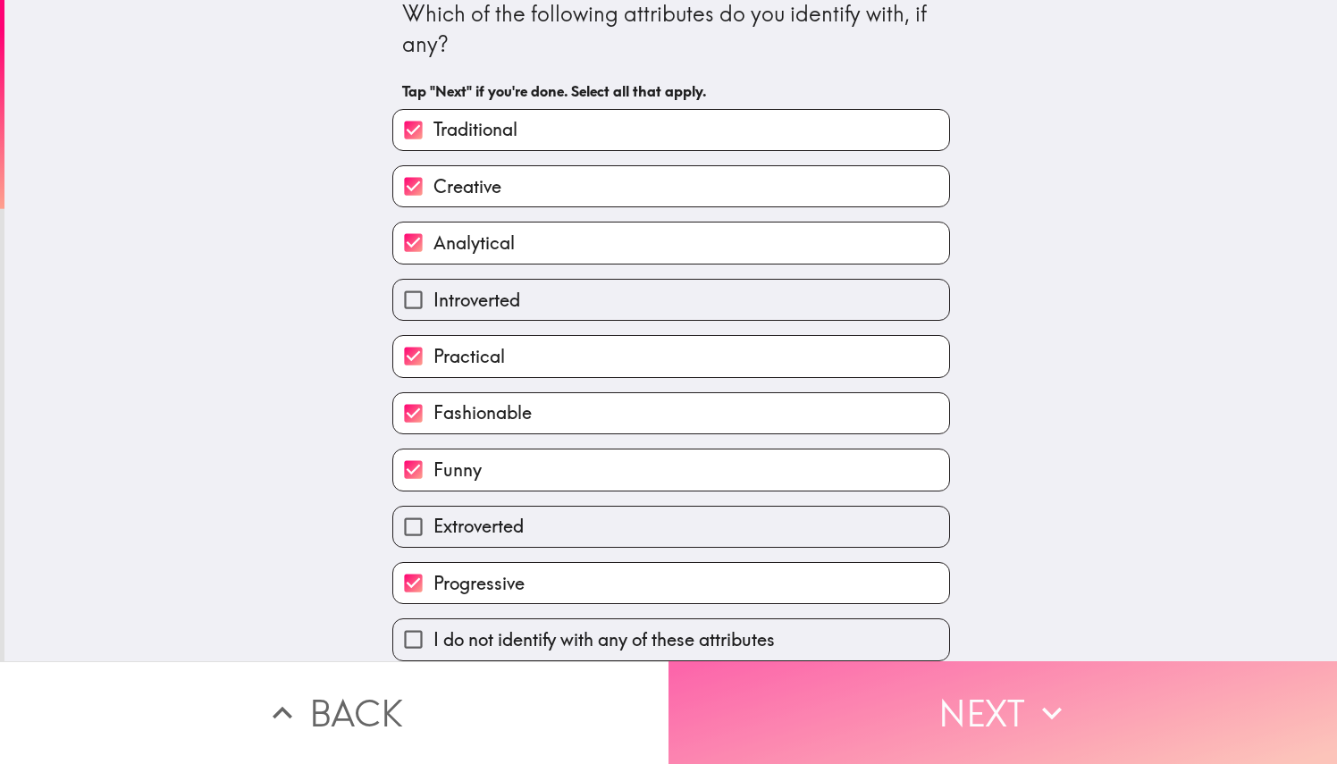
click at [931, 731] on button "Next" at bounding box center [1003, 712] width 669 height 103
